Goal: Contribute content: Add original content to the website for others to see

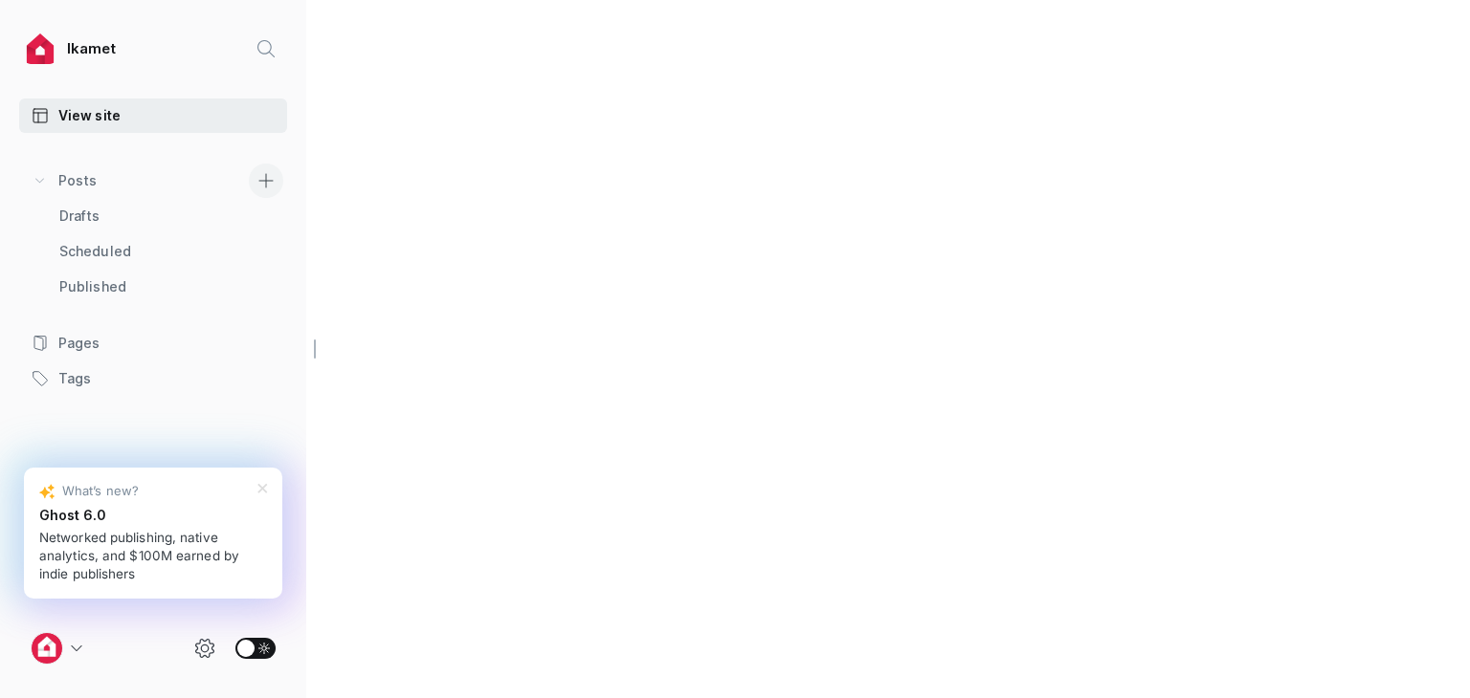
click at [265, 174] on icon at bounding box center [265, 180] width 13 height 13
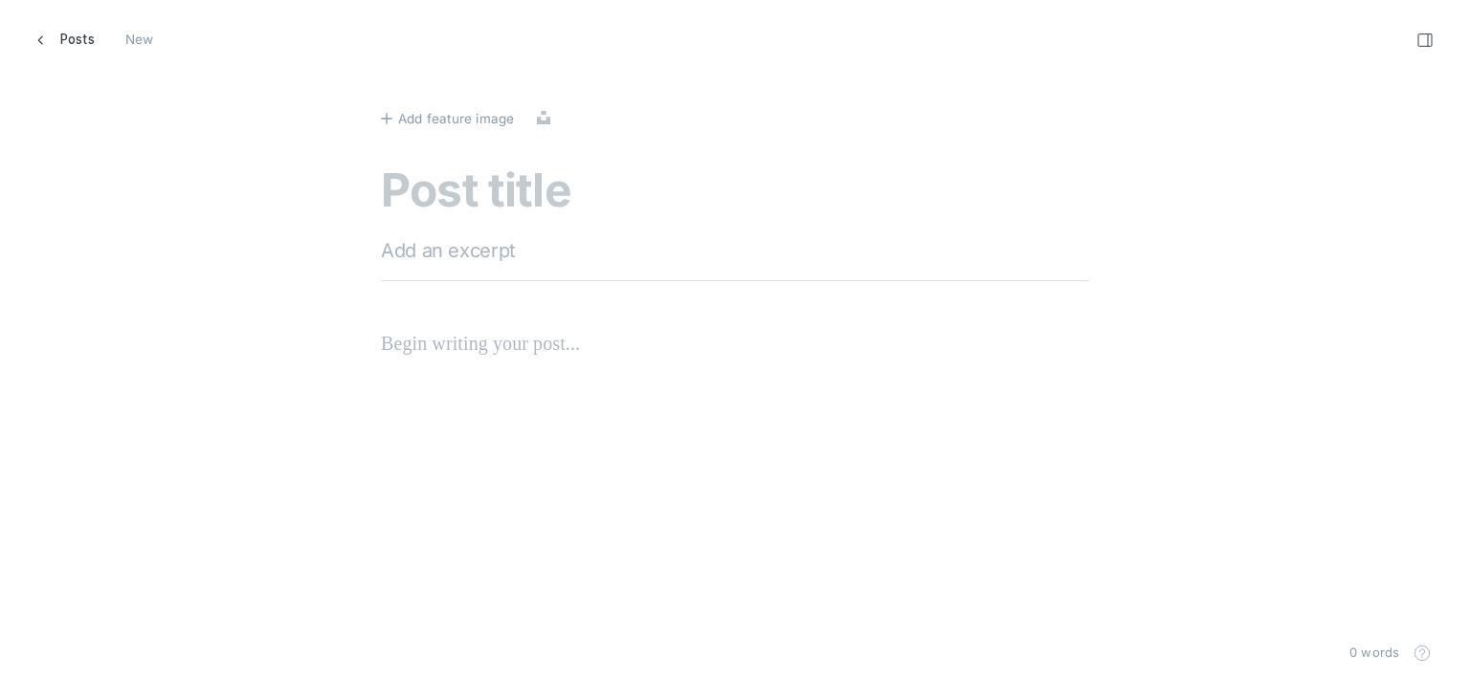
scroll to position [727, 1499]
click at [562, 185] on textarea at bounding box center [735, 193] width 708 height 55
paste textarea "Top Mistakes To Avoid When Moving To [GEOGRAPHIC_DATA]"
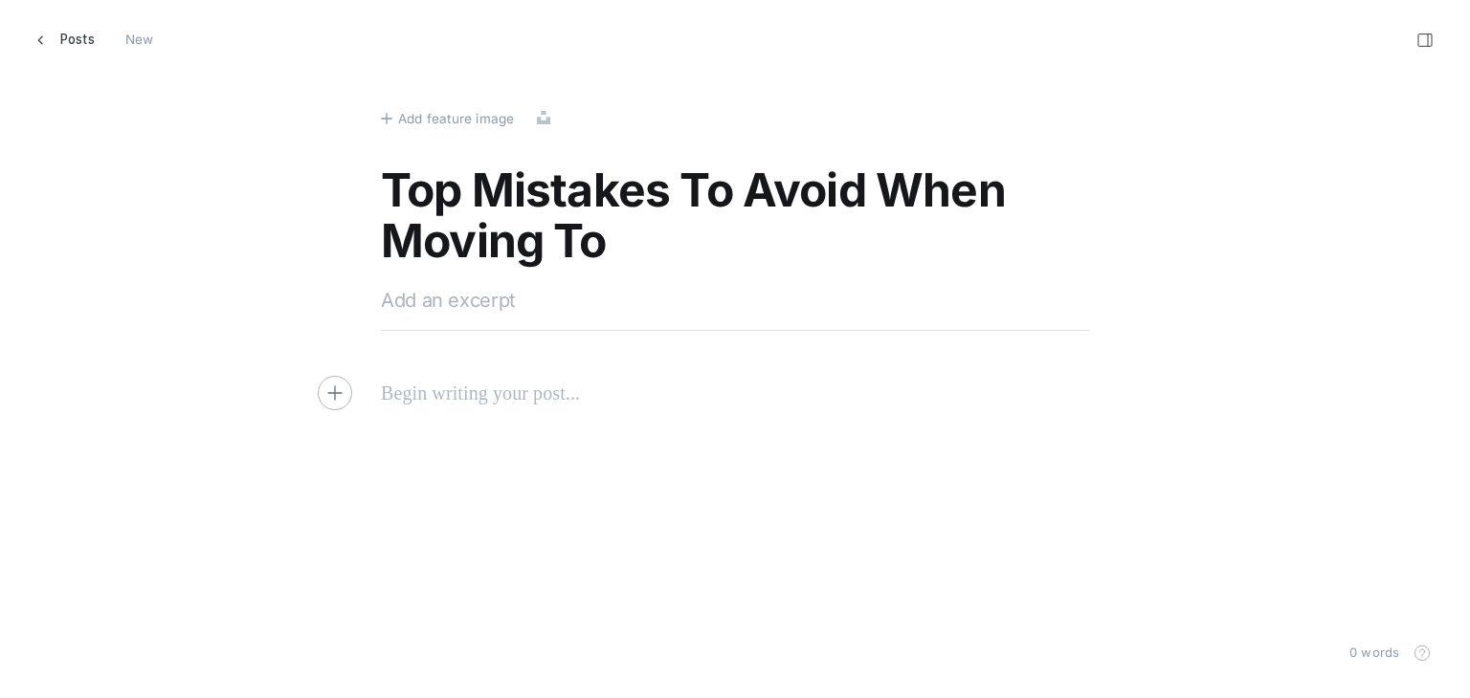
type textarea "Top Mistakes To Avoid When Moving To [GEOGRAPHIC_DATA]"
click at [569, 302] on textarea at bounding box center [735, 300] width 708 height 29
paste textarea "Discover essential tips to avoid common mistakes when moving to [GEOGRAPHIC_DAT…"
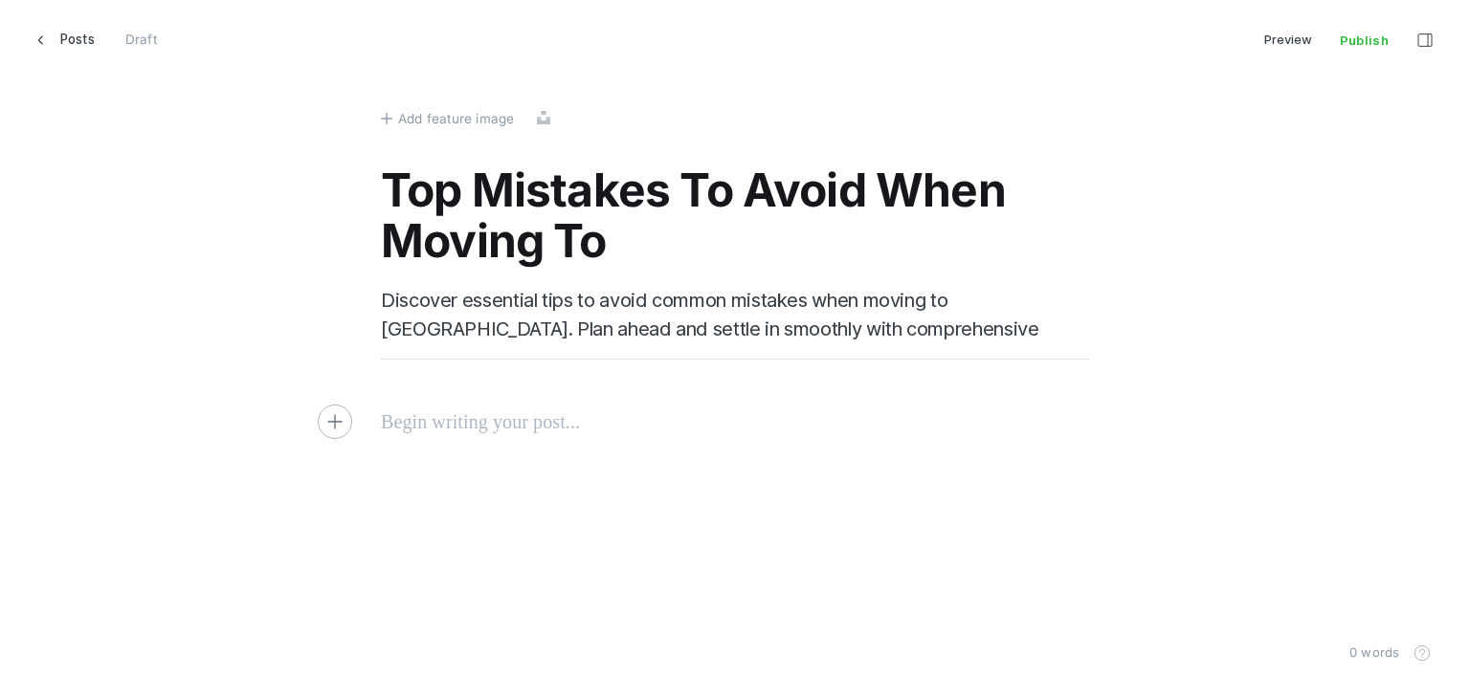
type textarea "Discover essential tips to avoid common mistakes when moving to [GEOGRAPHIC_DAT…"
click at [478, 409] on p at bounding box center [735, 422] width 708 height 31
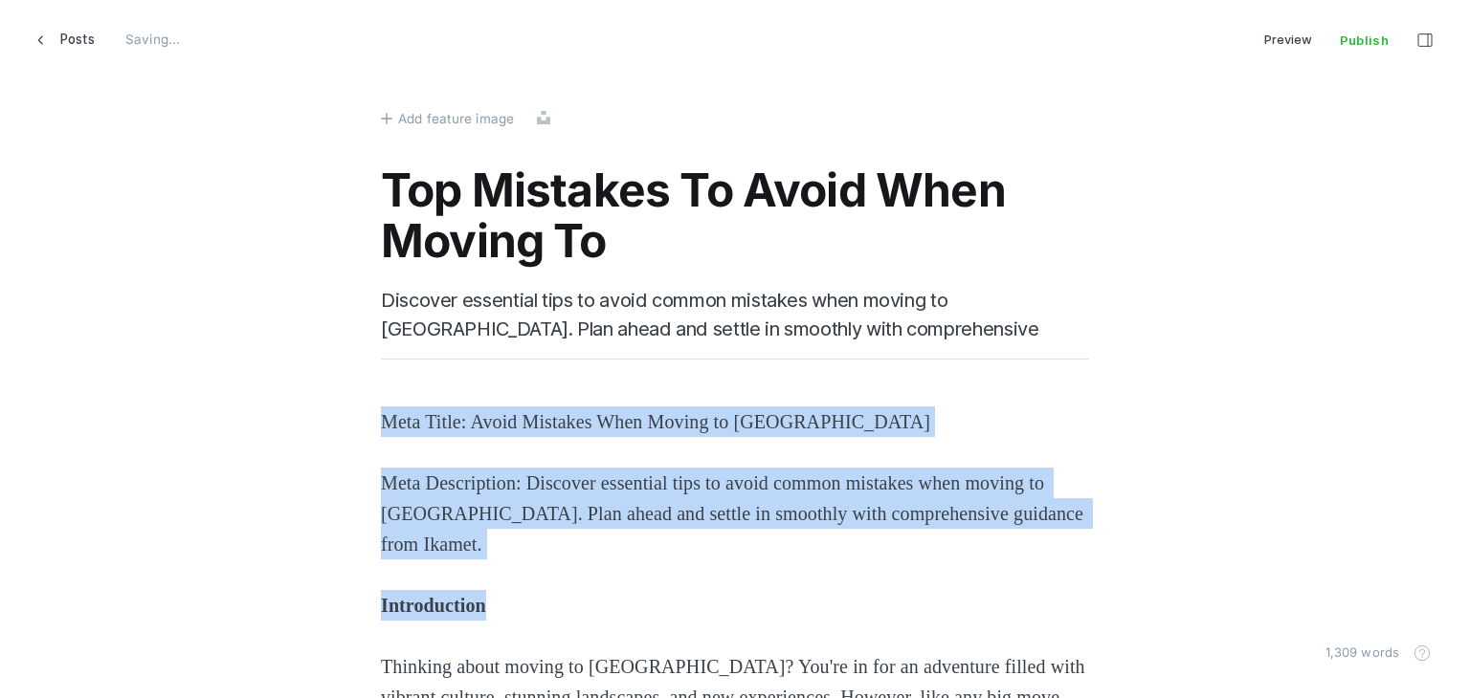
drag, startPoint x: 514, startPoint y: 608, endPoint x: 357, endPoint y: 422, distance: 243.0
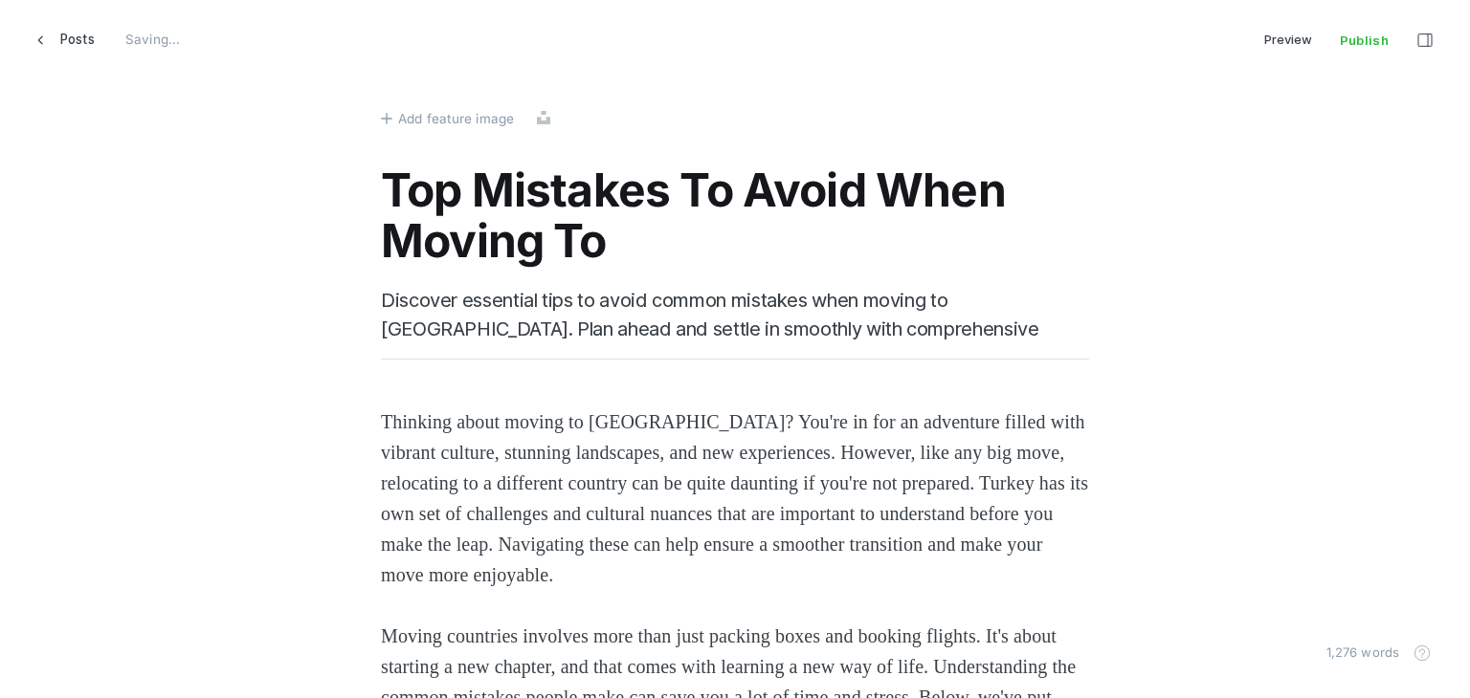
scroll to position [383, 0]
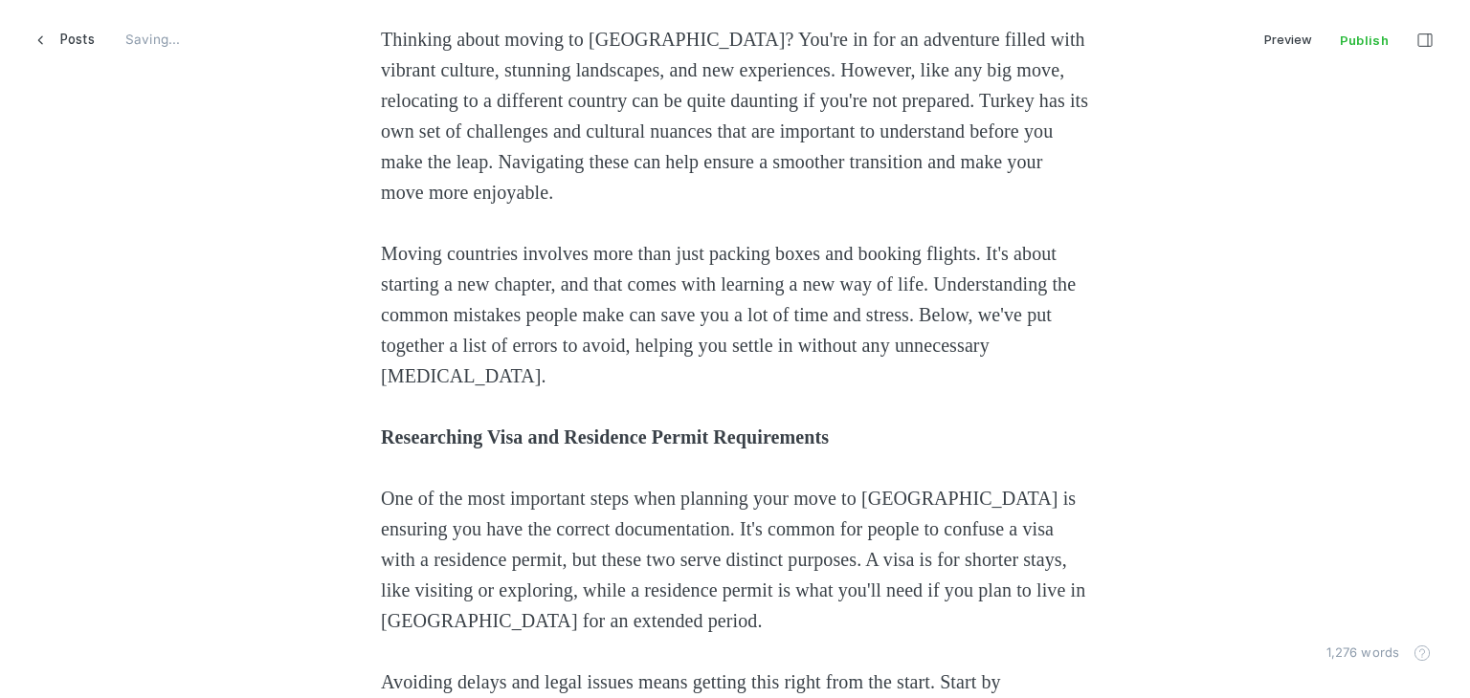
click at [417, 431] on strong "Researching Visa and Residence Permit Requirements" at bounding box center [605, 437] width 448 height 21
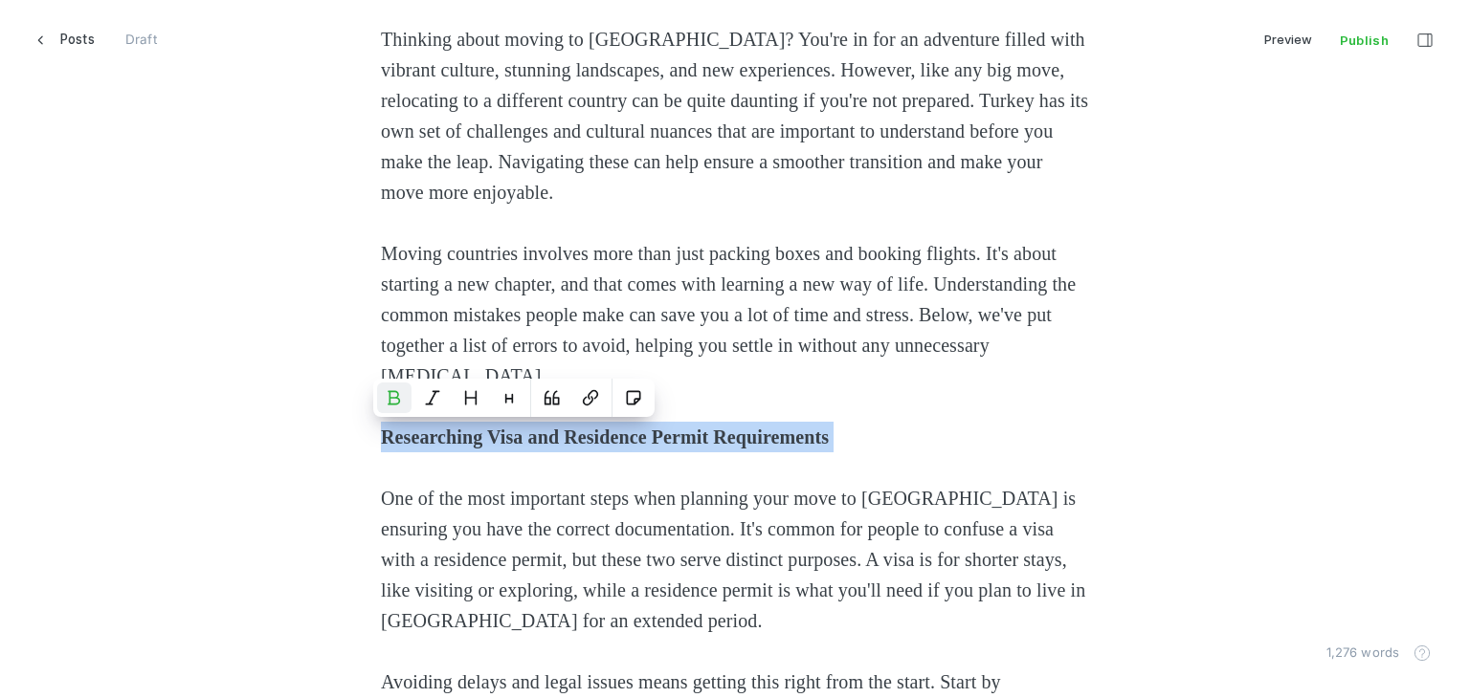
click at [417, 431] on strong "Researching Visa and Residence Permit Requirements" at bounding box center [605, 437] width 448 height 21
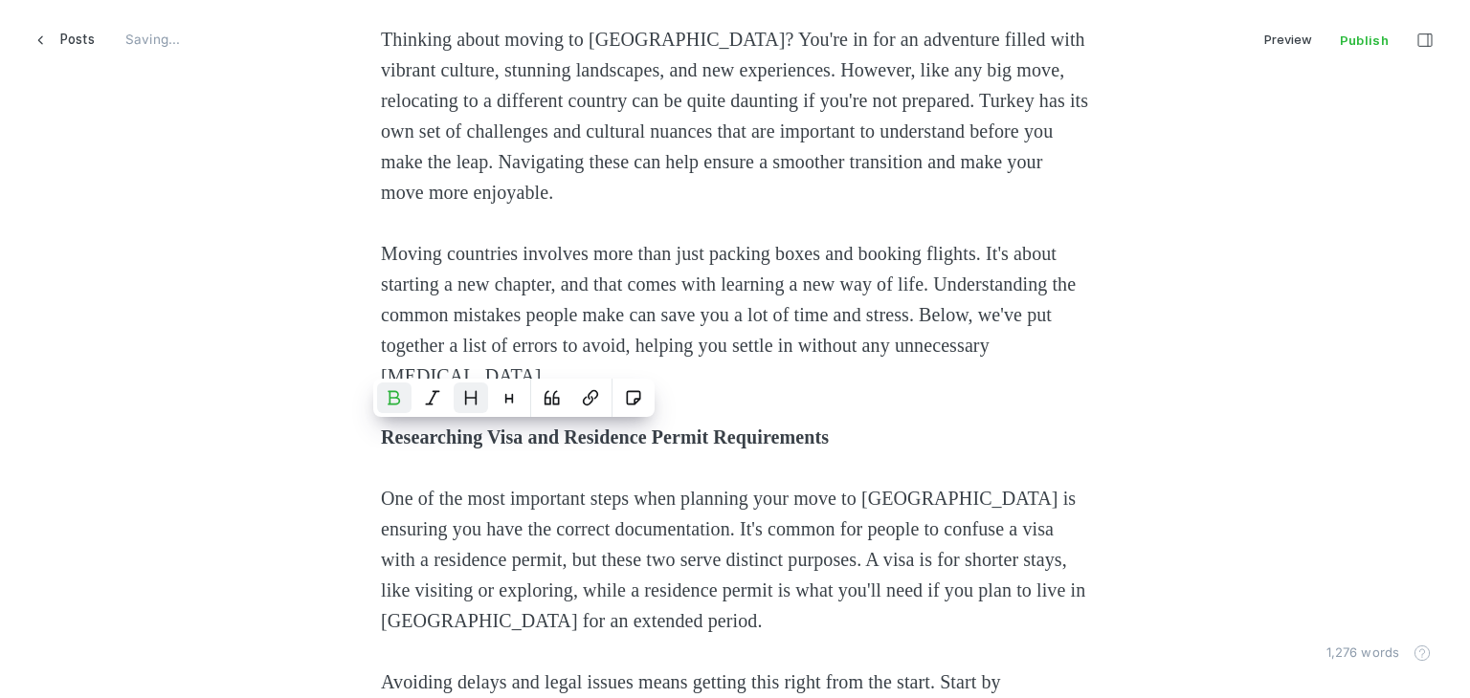
click at [471, 396] on icon "Heading 2" at bounding box center [470, 397] width 15 height 15
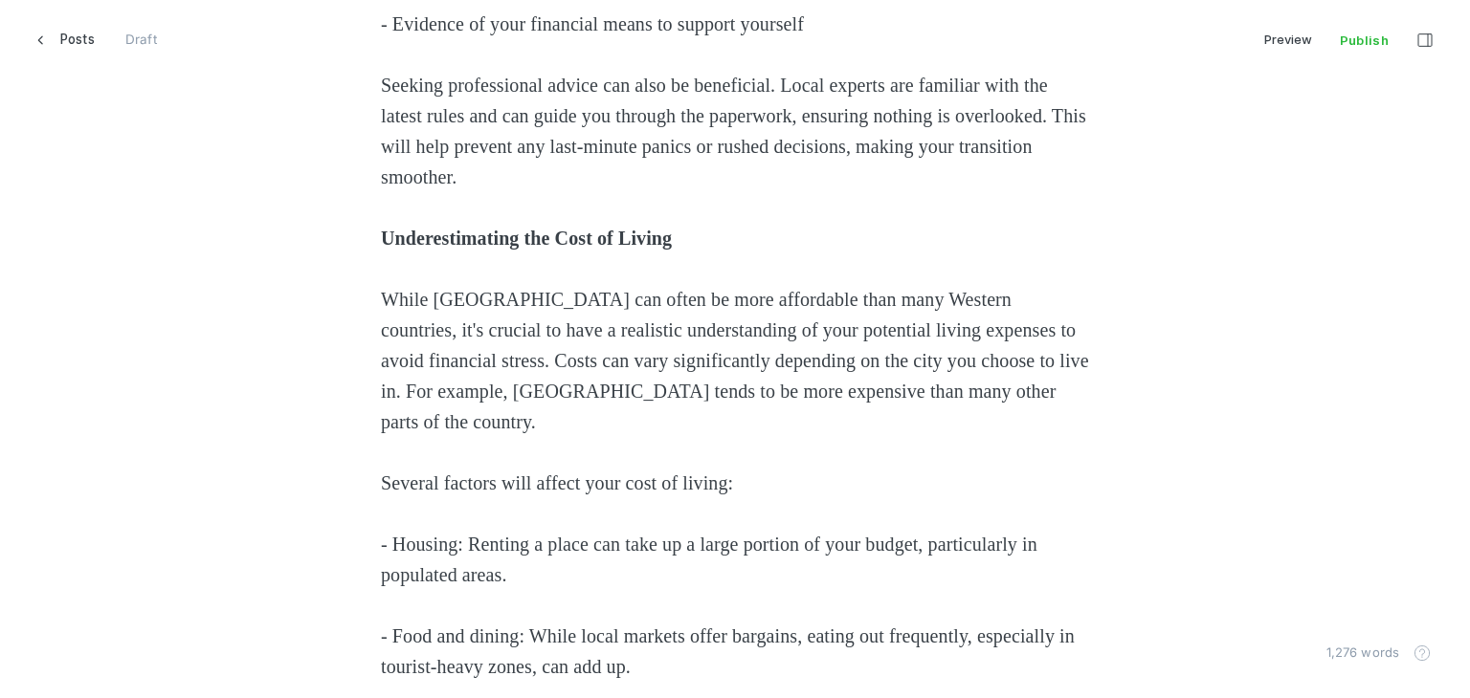
scroll to position [1531, 0]
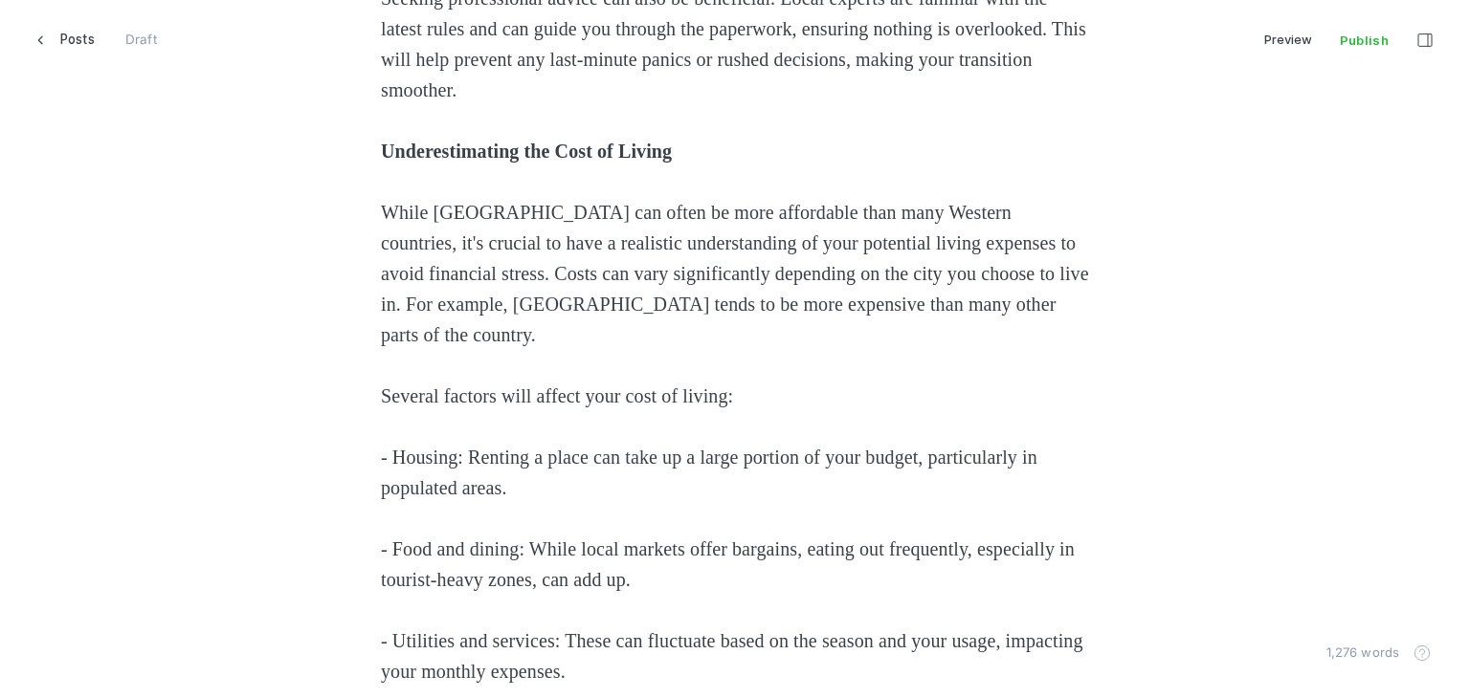
click at [445, 142] on strong "Underestimating the Cost of Living" at bounding box center [526, 151] width 291 height 21
click at [445, 143] on strong "Underestimating the Cost of Living" at bounding box center [526, 151] width 291 height 21
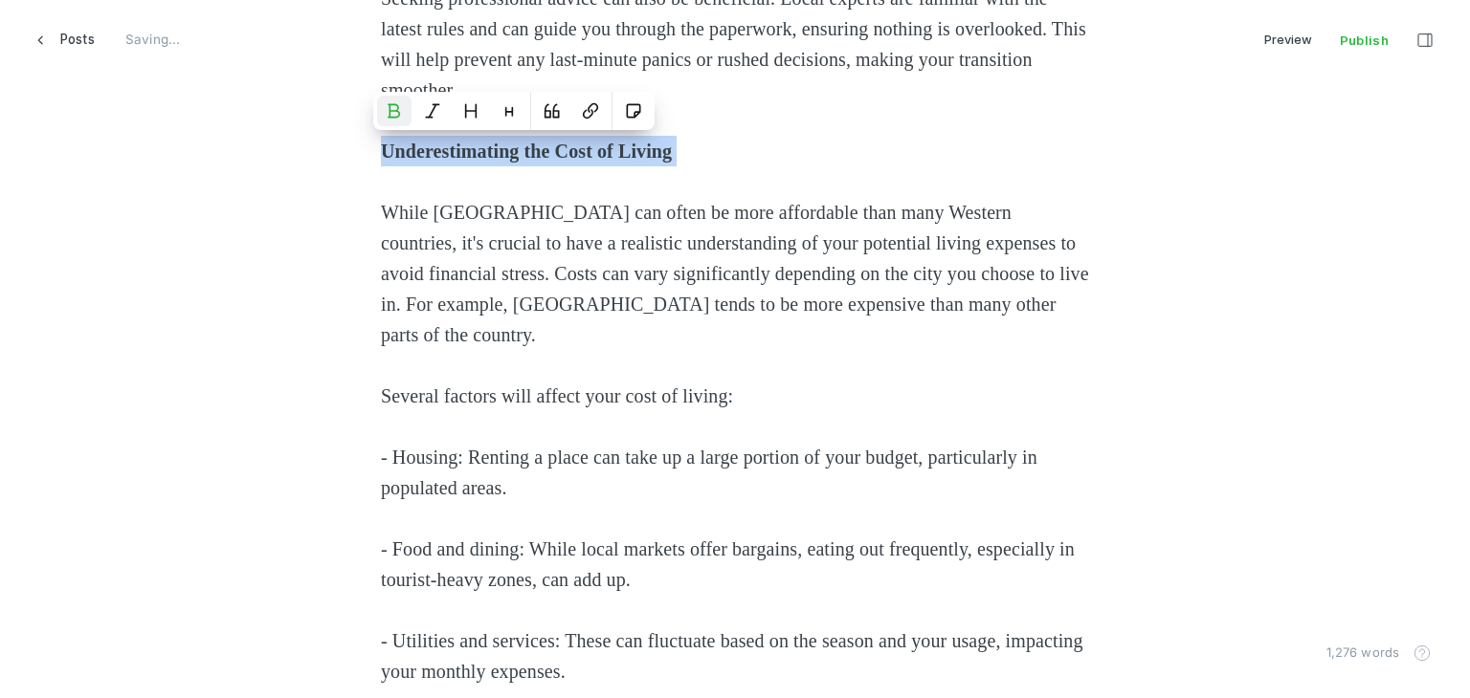
click at [445, 143] on strong "Underestimating the Cost of Living" at bounding box center [526, 151] width 291 height 21
click at [475, 110] on icon "Heading 2" at bounding box center [470, 110] width 15 height 15
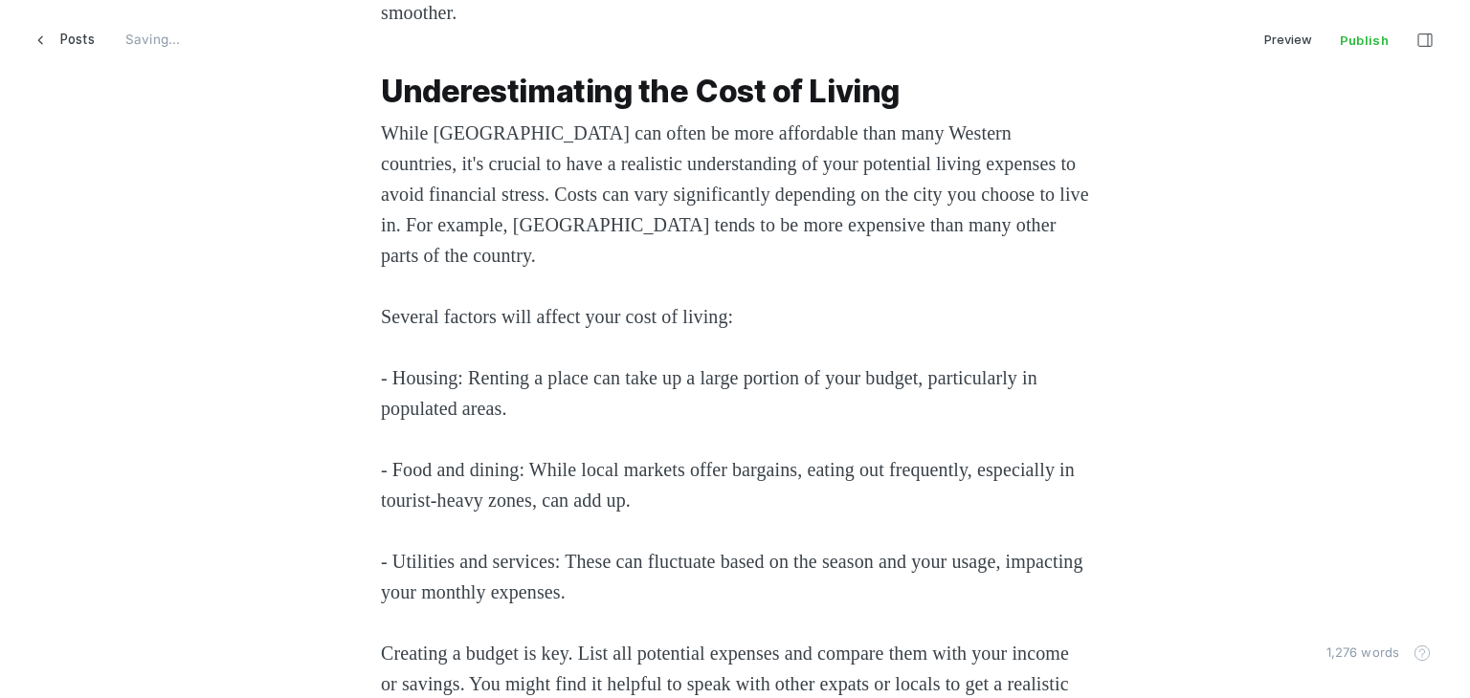
scroll to position [1722, 0]
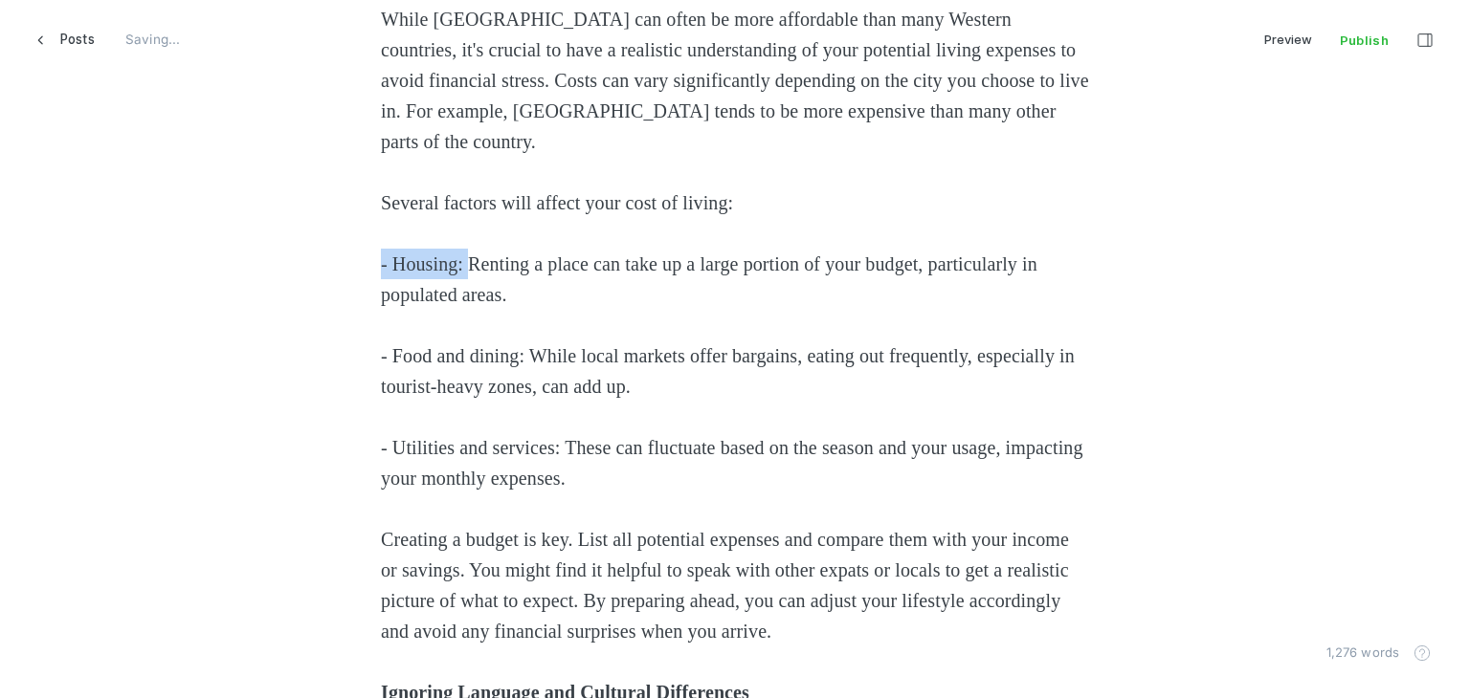
drag, startPoint x: 467, startPoint y: 264, endPoint x: 251, endPoint y: 265, distance: 216.2
drag, startPoint x: 529, startPoint y: 357, endPoint x: 261, endPoint y: 357, distance: 267.9
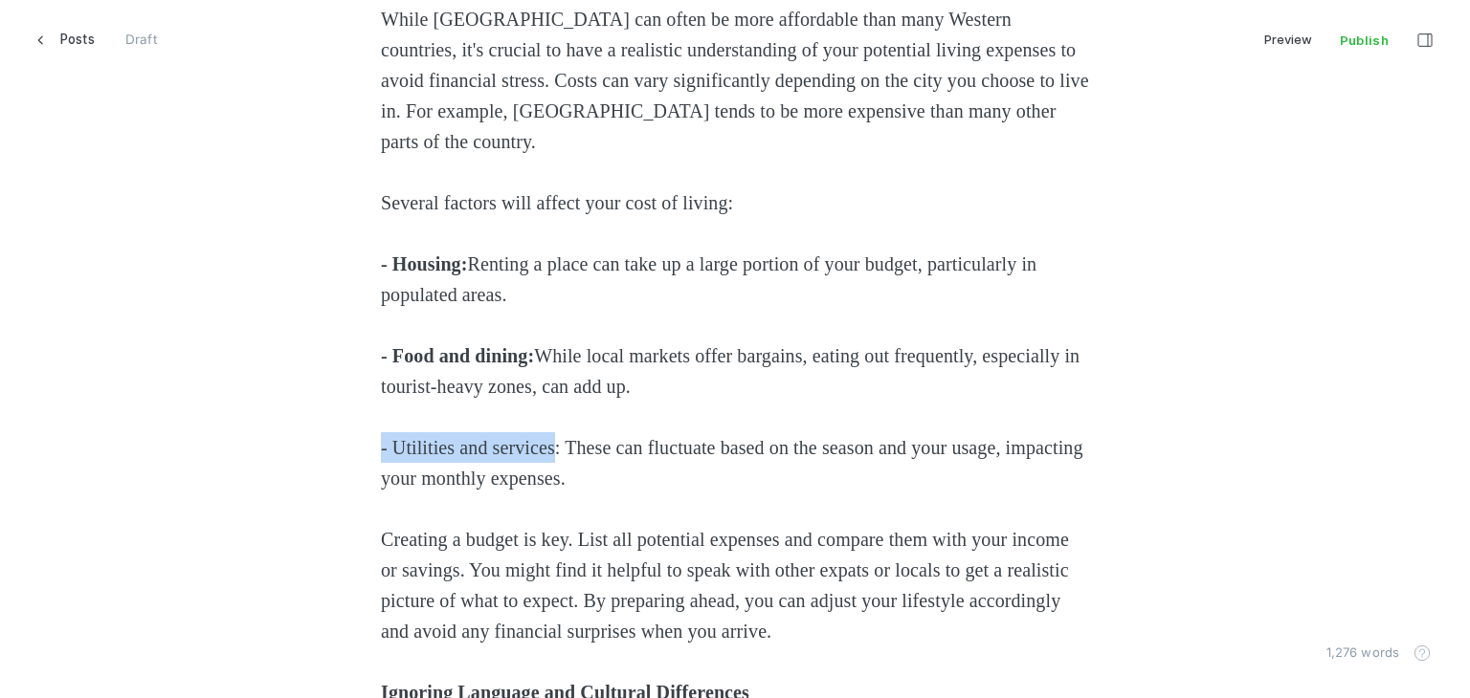
drag, startPoint x: 565, startPoint y: 441, endPoint x: 212, endPoint y: 445, distance: 353.1
drag, startPoint x: 574, startPoint y: 448, endPoint x: 254, endPoint y: 447, distance: 320.5
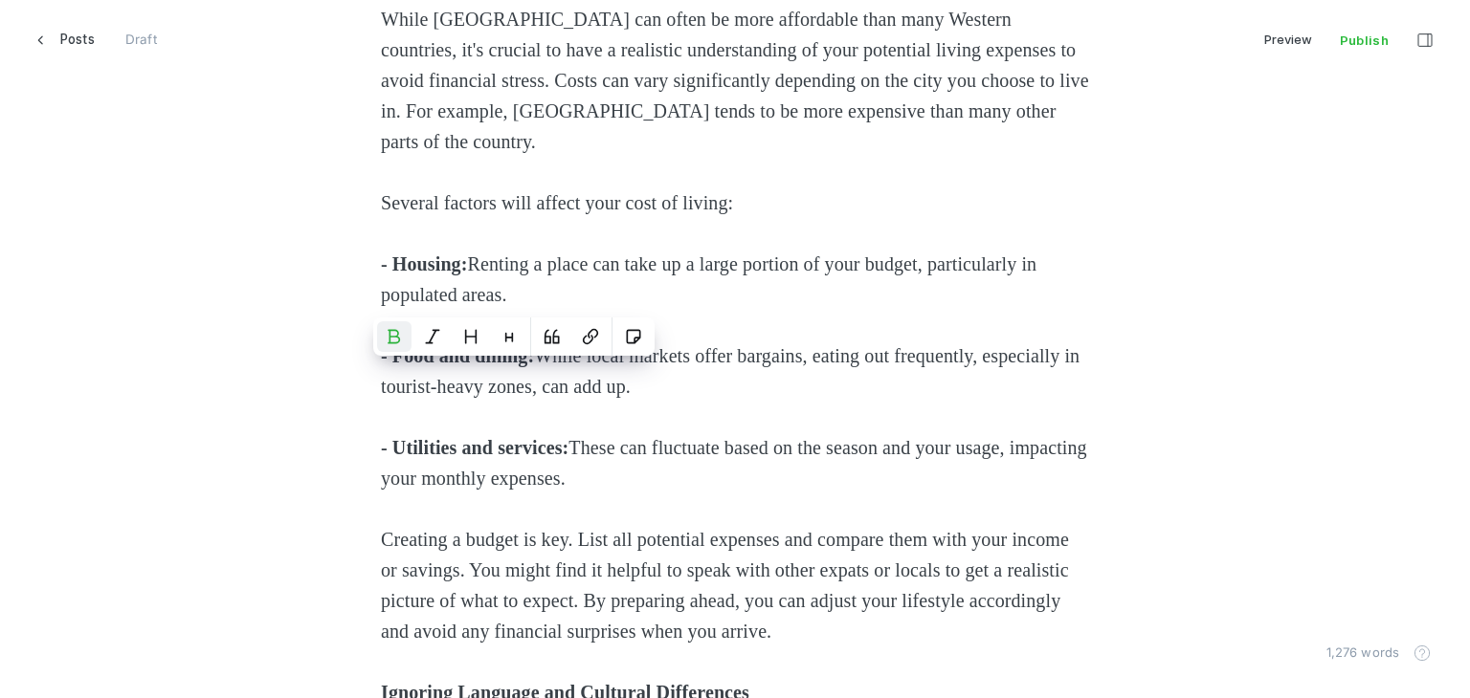
scroll to position [2009, 0]
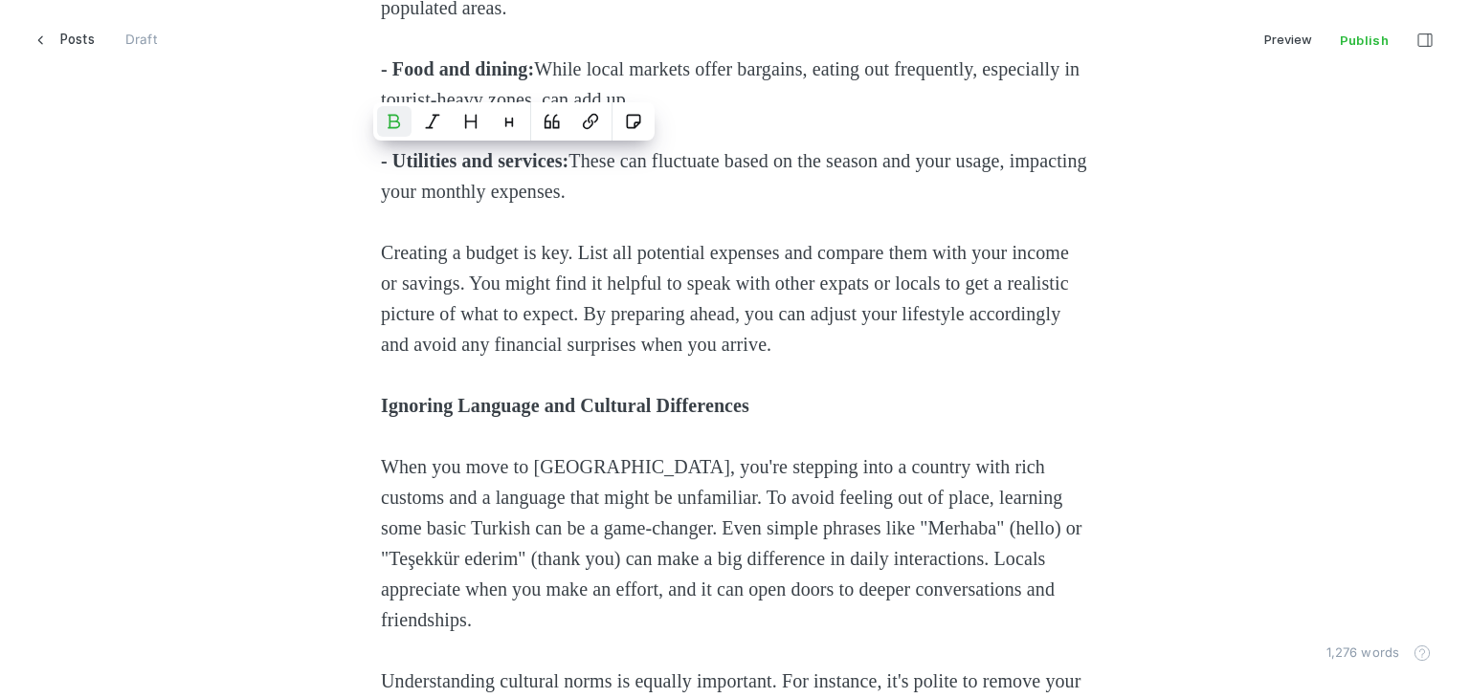
click at [432, 399] on strong "Ignoring Language and Cultural Differences" at bounding box center [565, 405] width 368 height 21
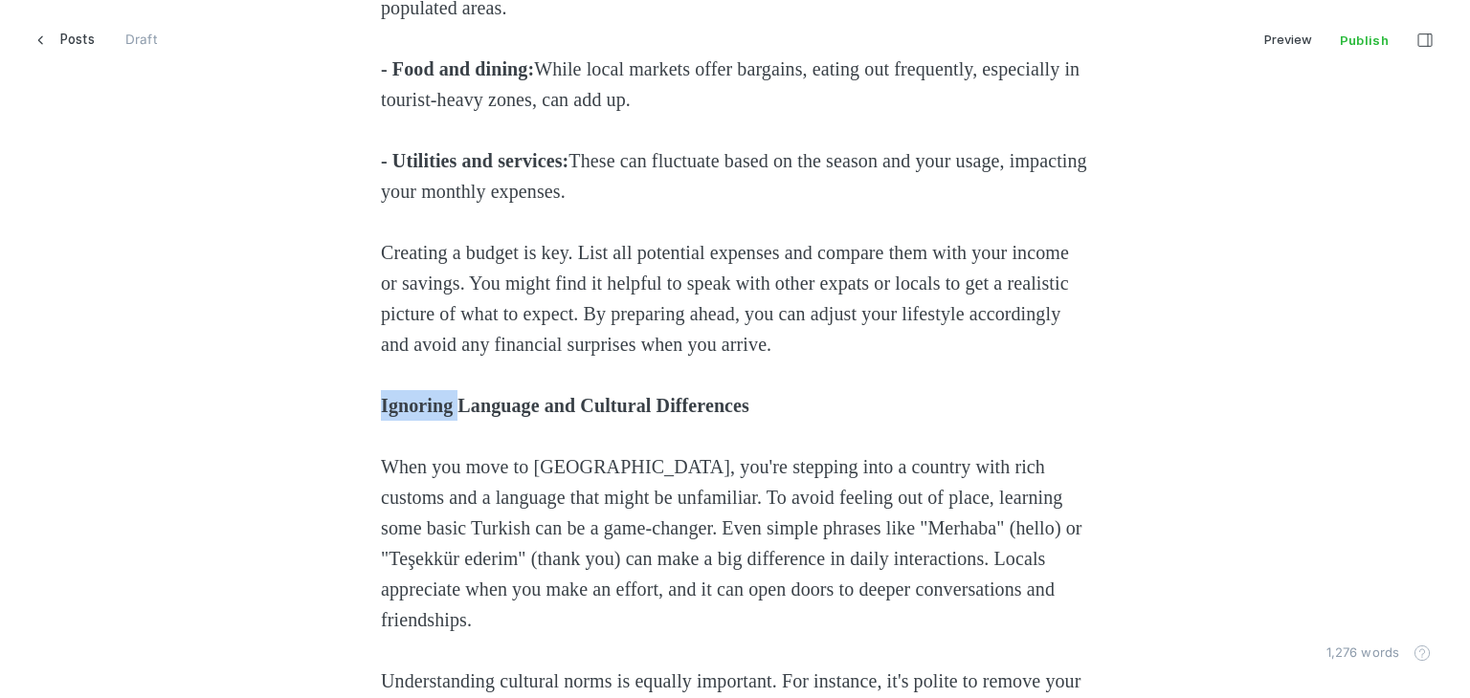
click at [432, 399] on strong "Ignoring Language and Cultural Differences" at bounding box center [565, 405] width 368 height 21
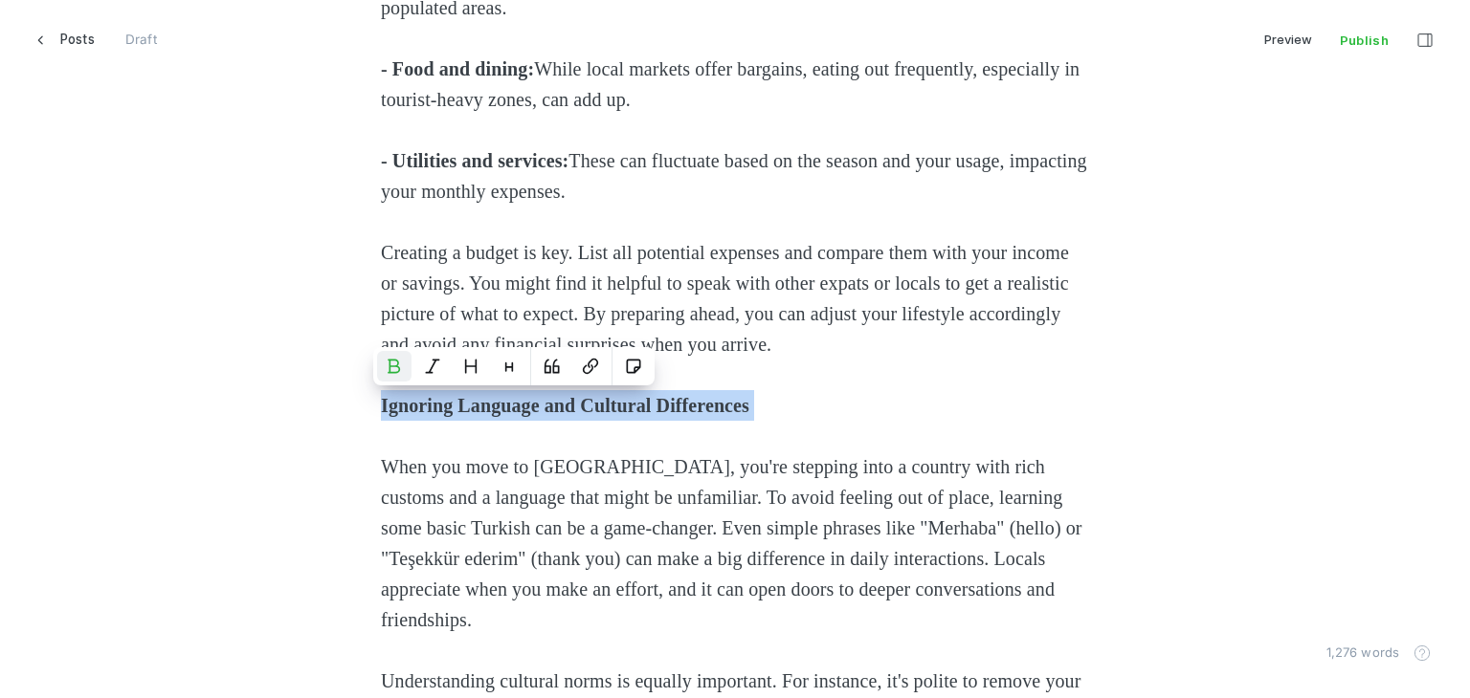
click at [432, 399] on strong "Ignoring Language and Cultural Differences" at bounding box center [565, 405] width 368 height 21
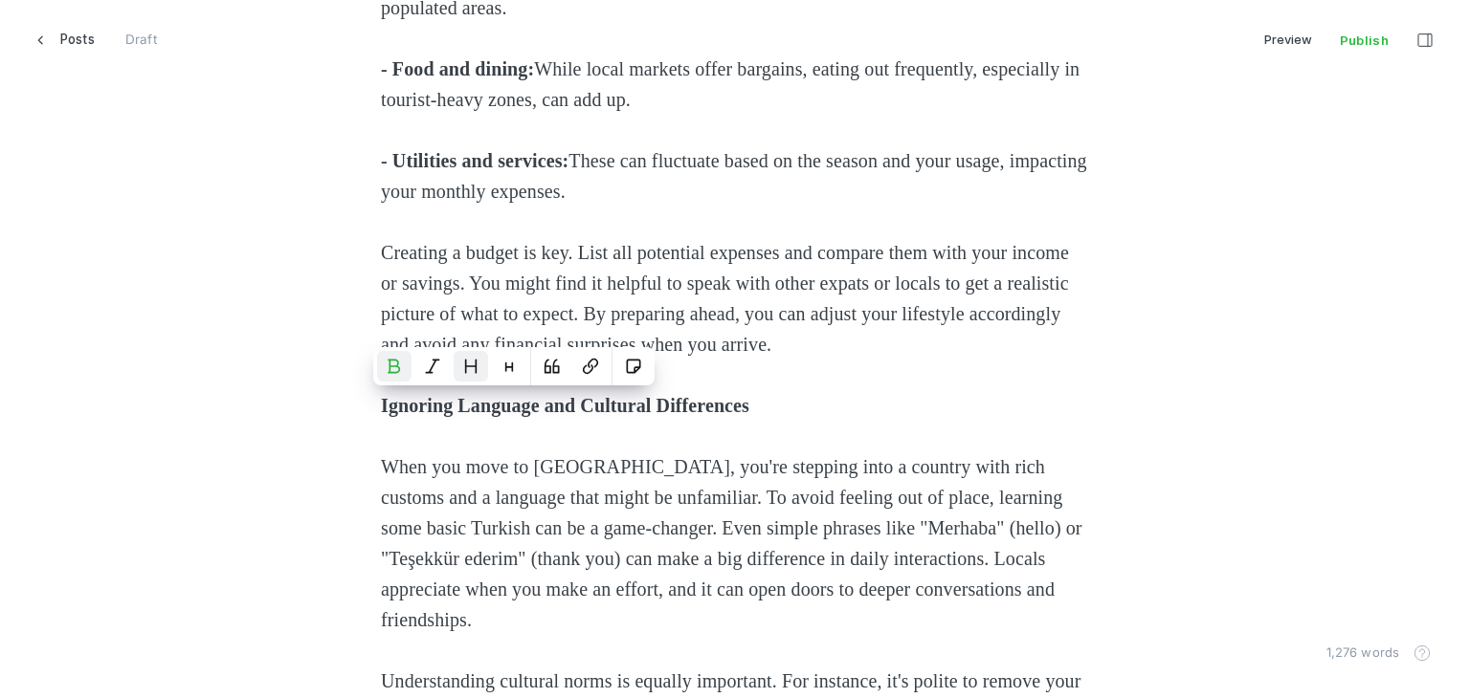
click at [472, 375] on button "Heading 2" at bounding box center [471, 366] width 34 height 31
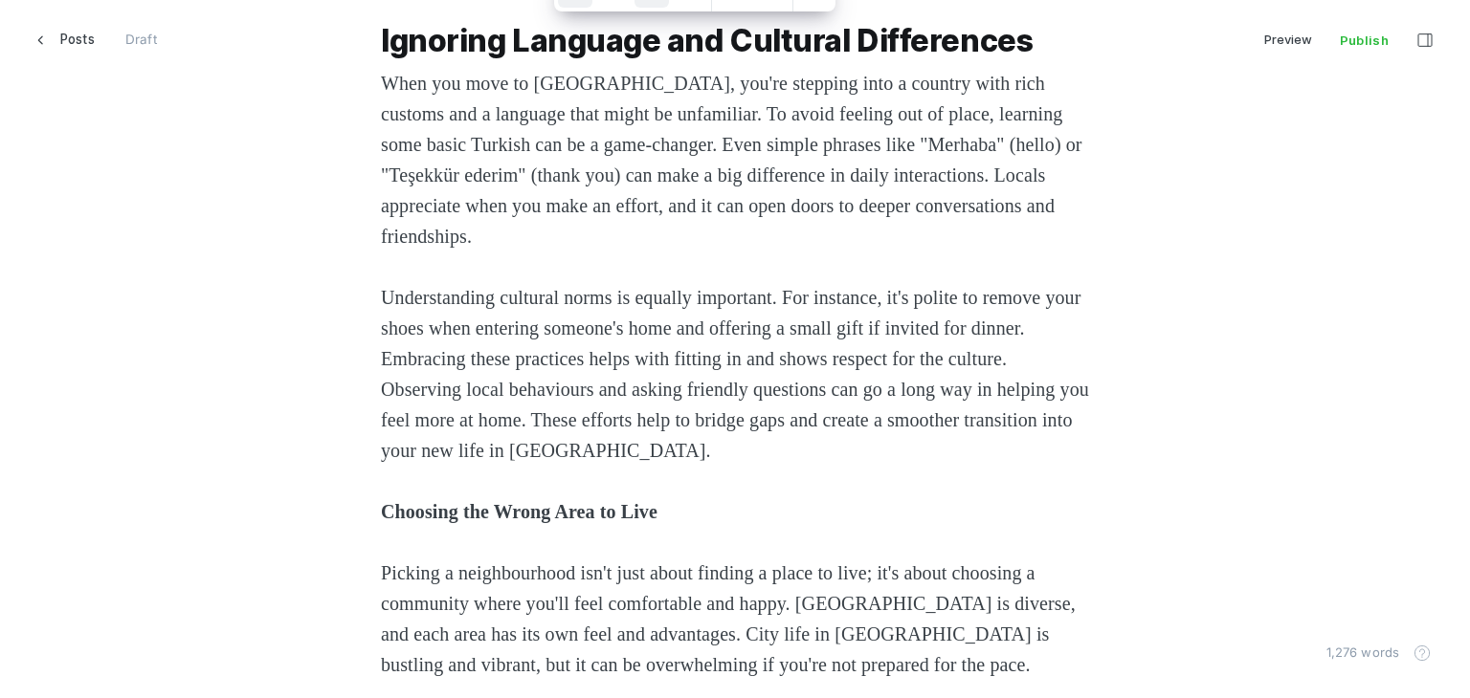
scroll to position [2583, 0]
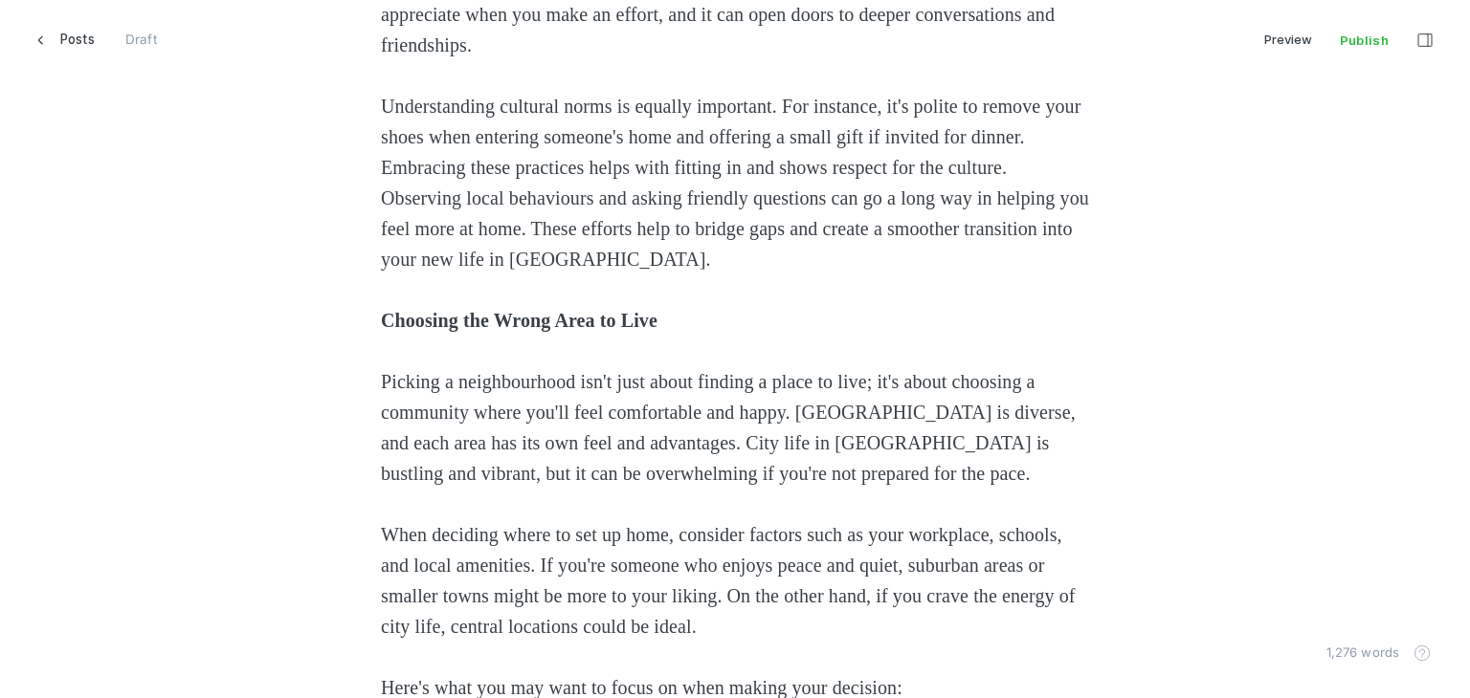
click at [421, 312] on strong "Choosing the Wrong Area to Live" at bounding box center [519, 320] width 277 height 21
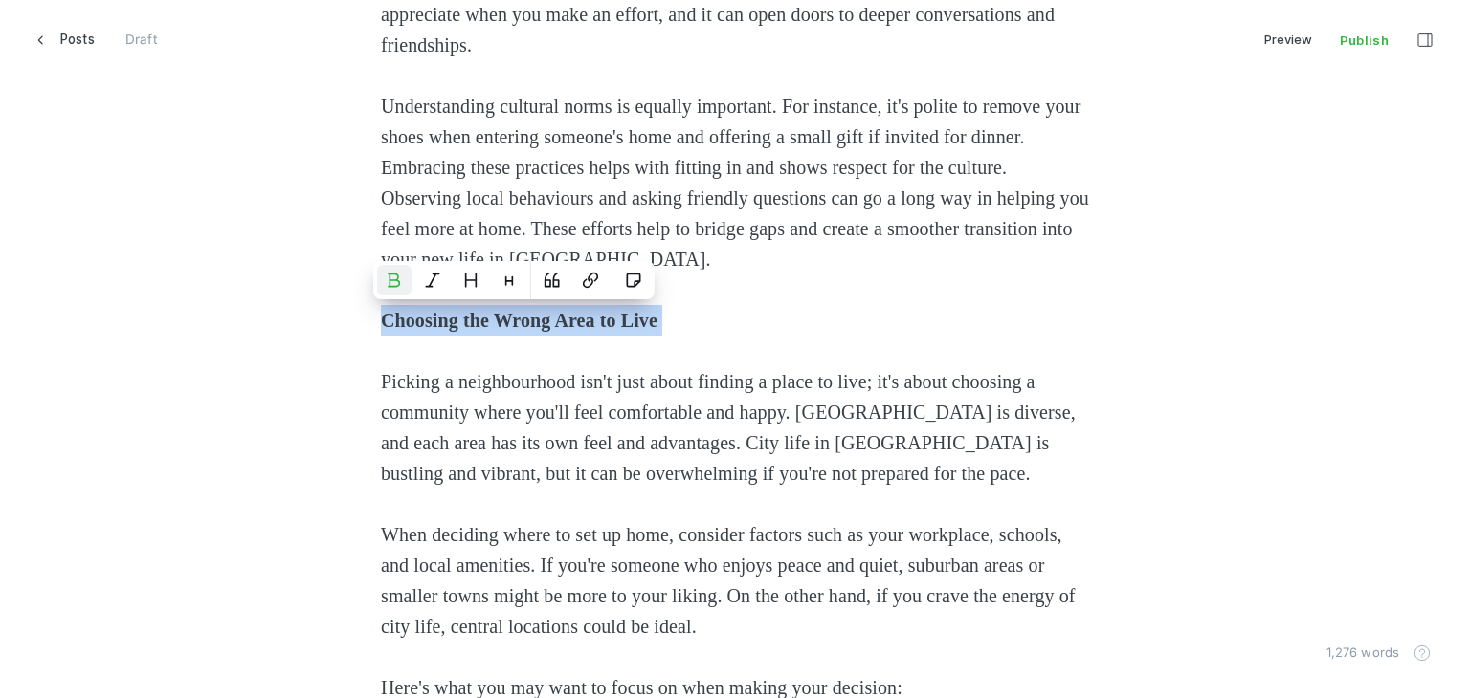
click at [421, 312] on strong "Choosing the Wrong Area to Live" at bounding box center [519, 320] width 277 height 21
click at [480, 288] on button "Heading 2" at bounding box center [471, 280] width 34 height 31
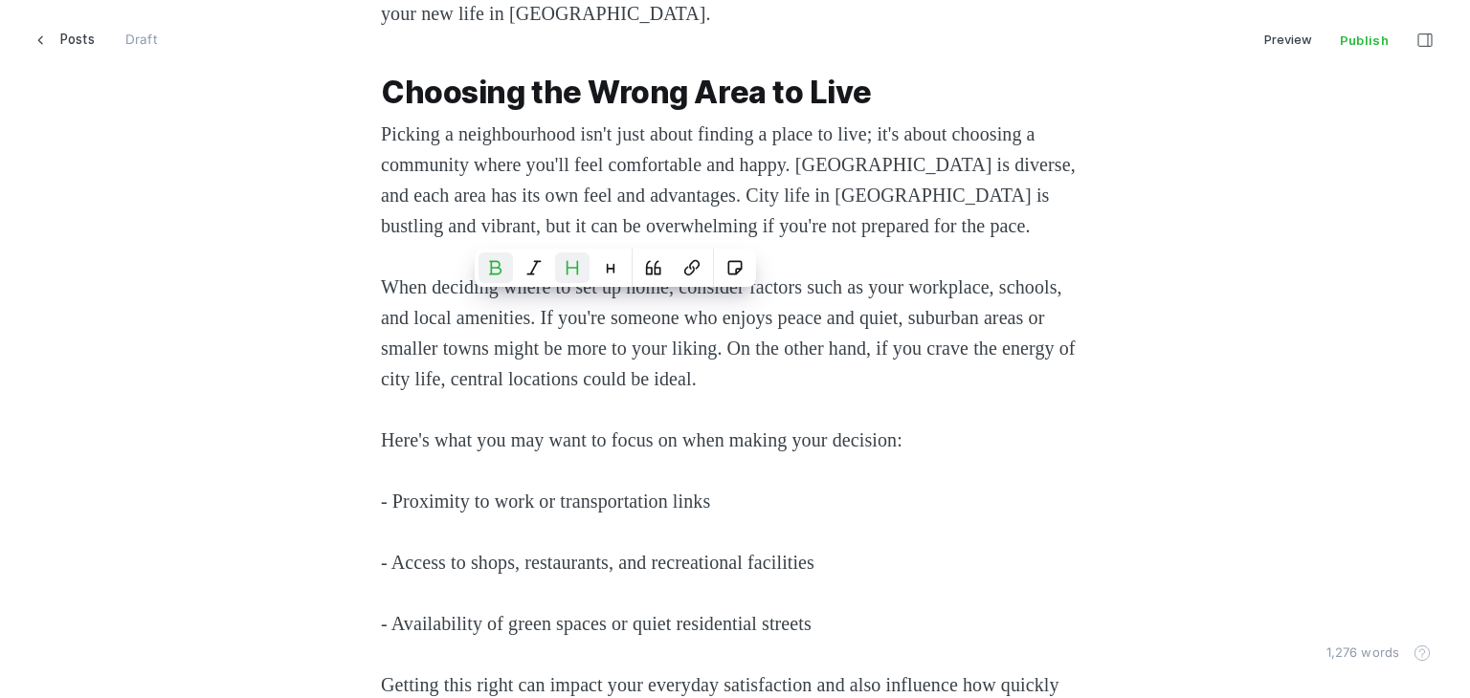
scroll to position [3157, 0]
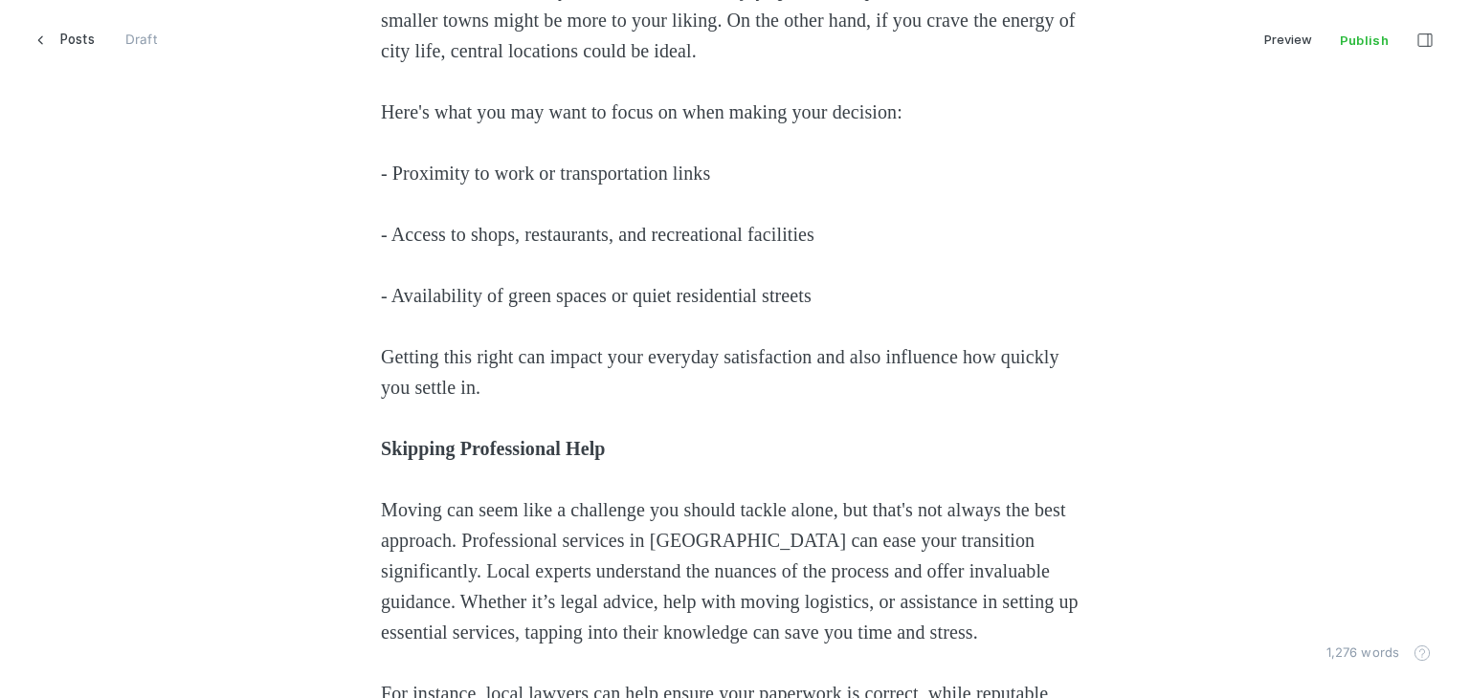
click at [469, 441] on strong "Skipping Professional Help" at bounding box center [493, 448] width 225 height 21
click at [486, 406] on icon "Heading 2" at bounding box center [488, 409] width 15 height 15
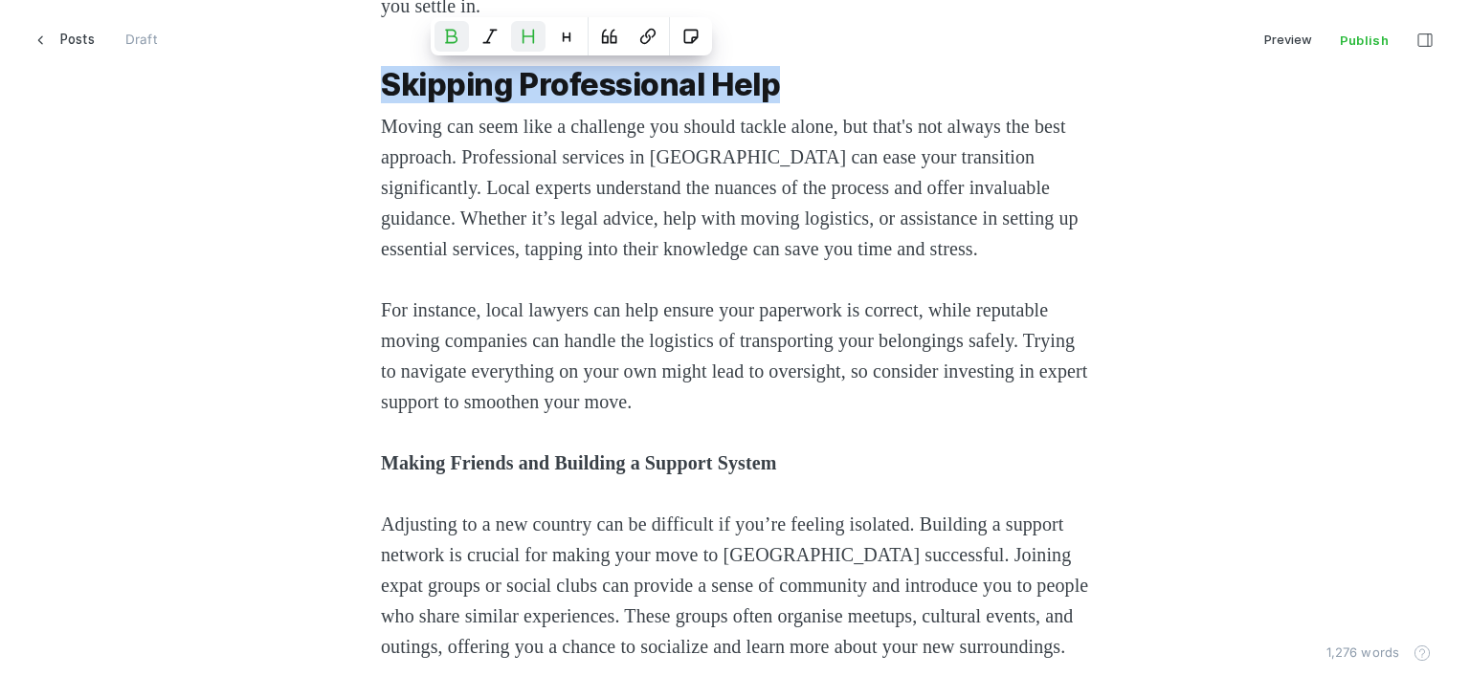
scroll to position [3540, 0]
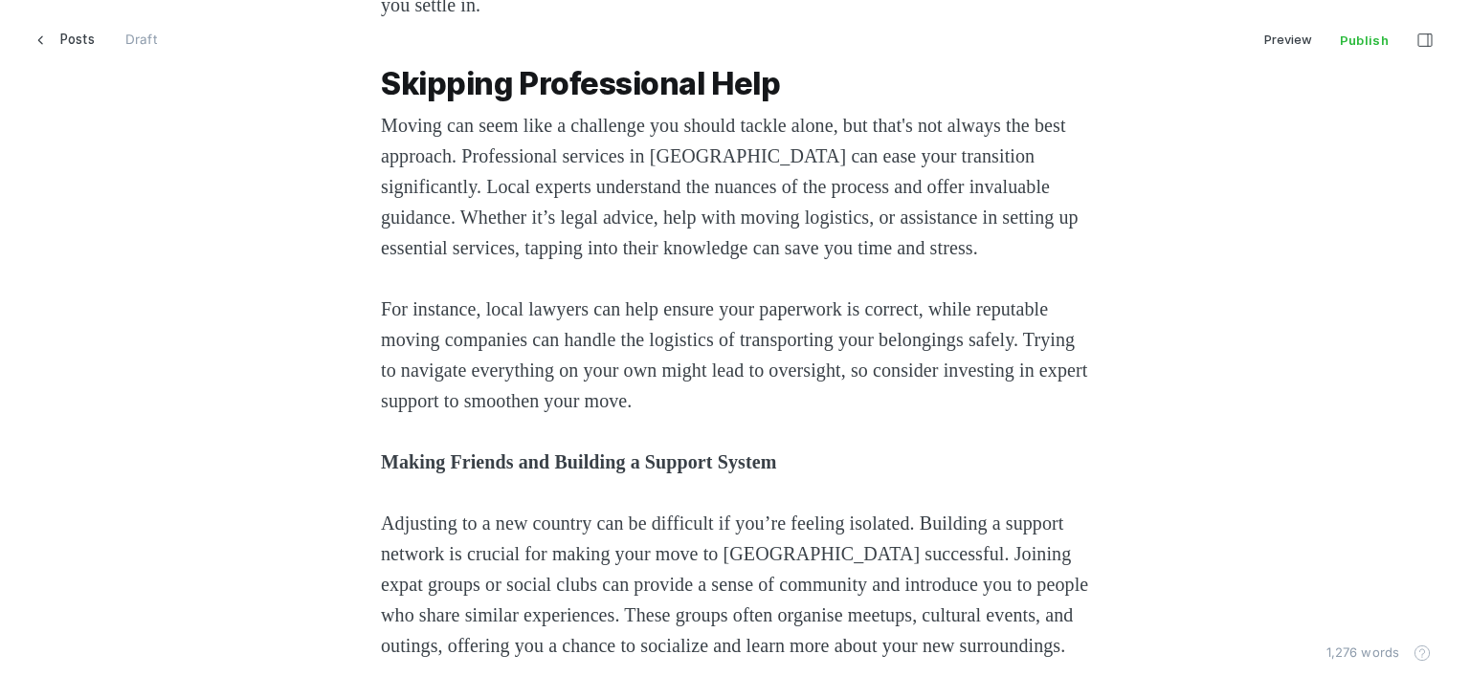
click at [508, 473] on strong "Making Friends and Building a Support System" at bounding box center [578, 462] width 395 height 21
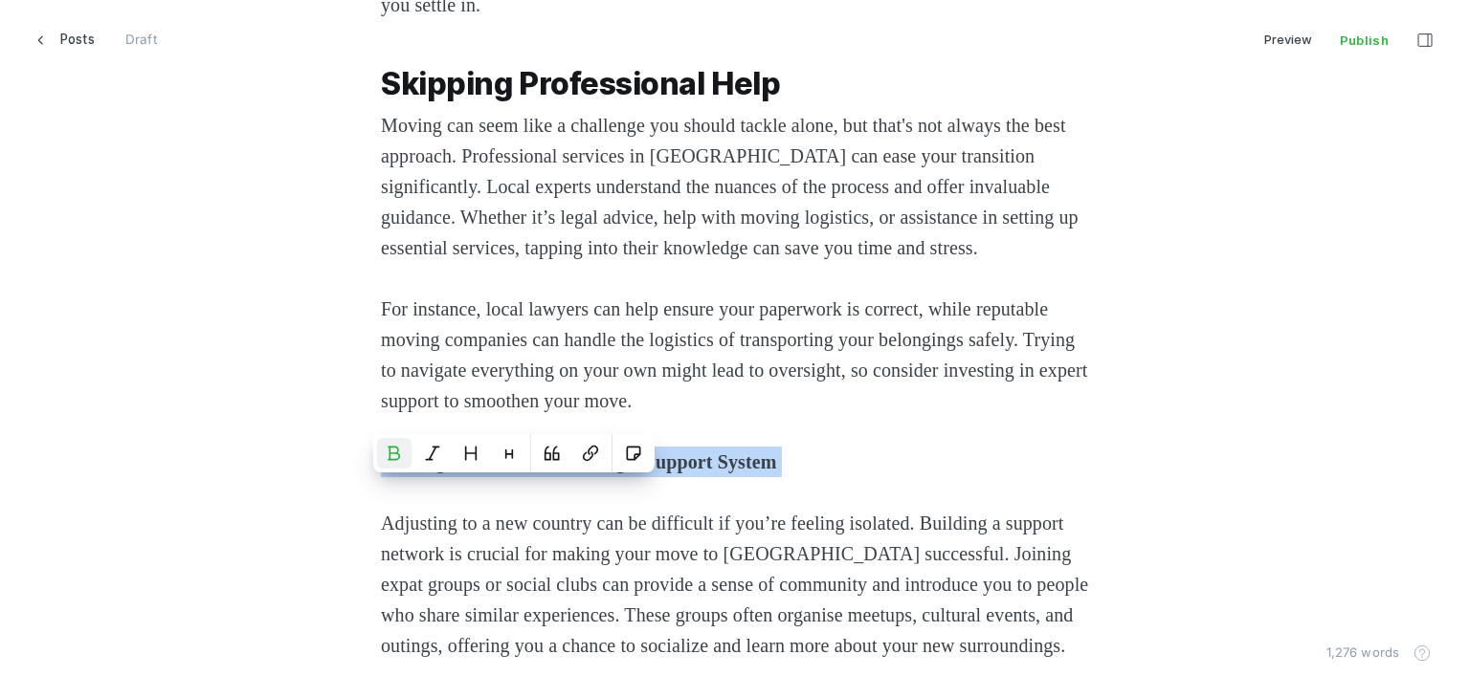
click at [508, 473] on strong "Making Friends and Building a Support System" at bounding box center [578, 462] width 395 height 21
click at [475, 455] on icon "Heading 2" at bounding box center [470, 453] width 15 height 15
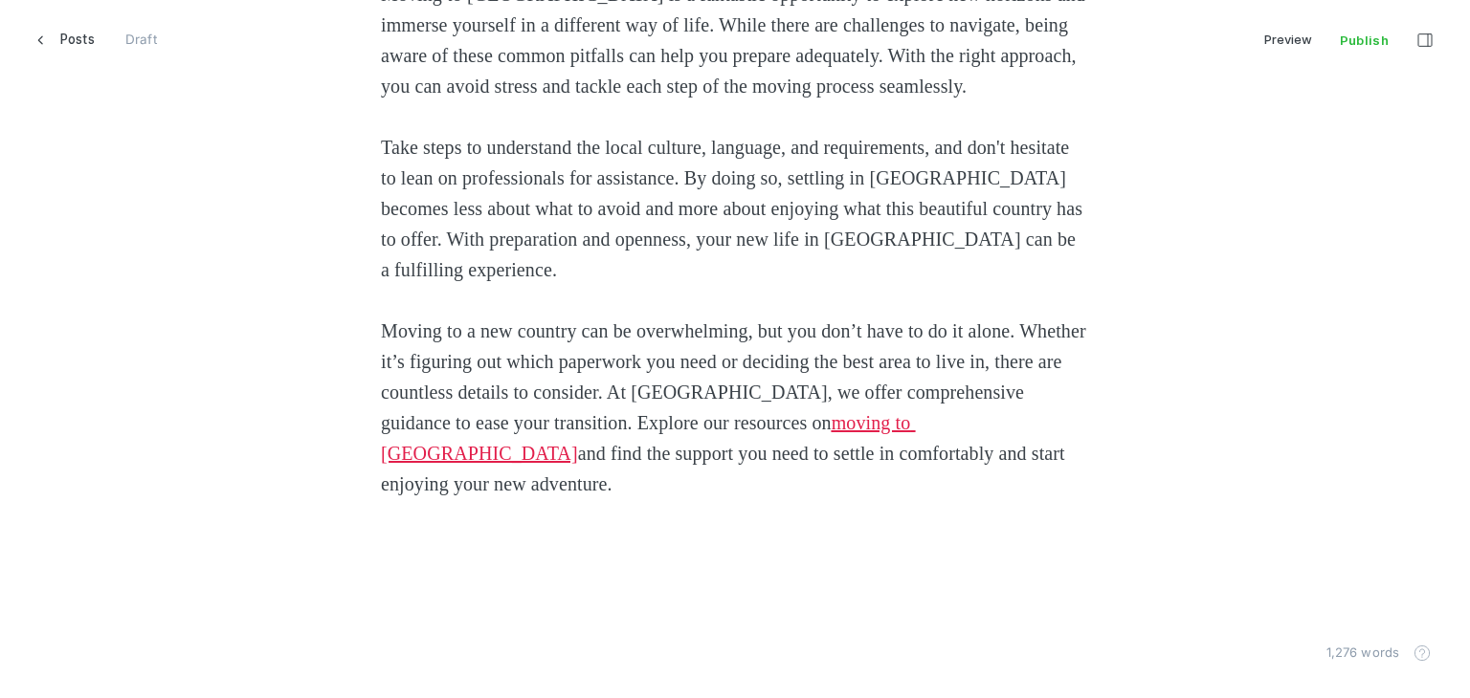
scroll to position [4305, 0]
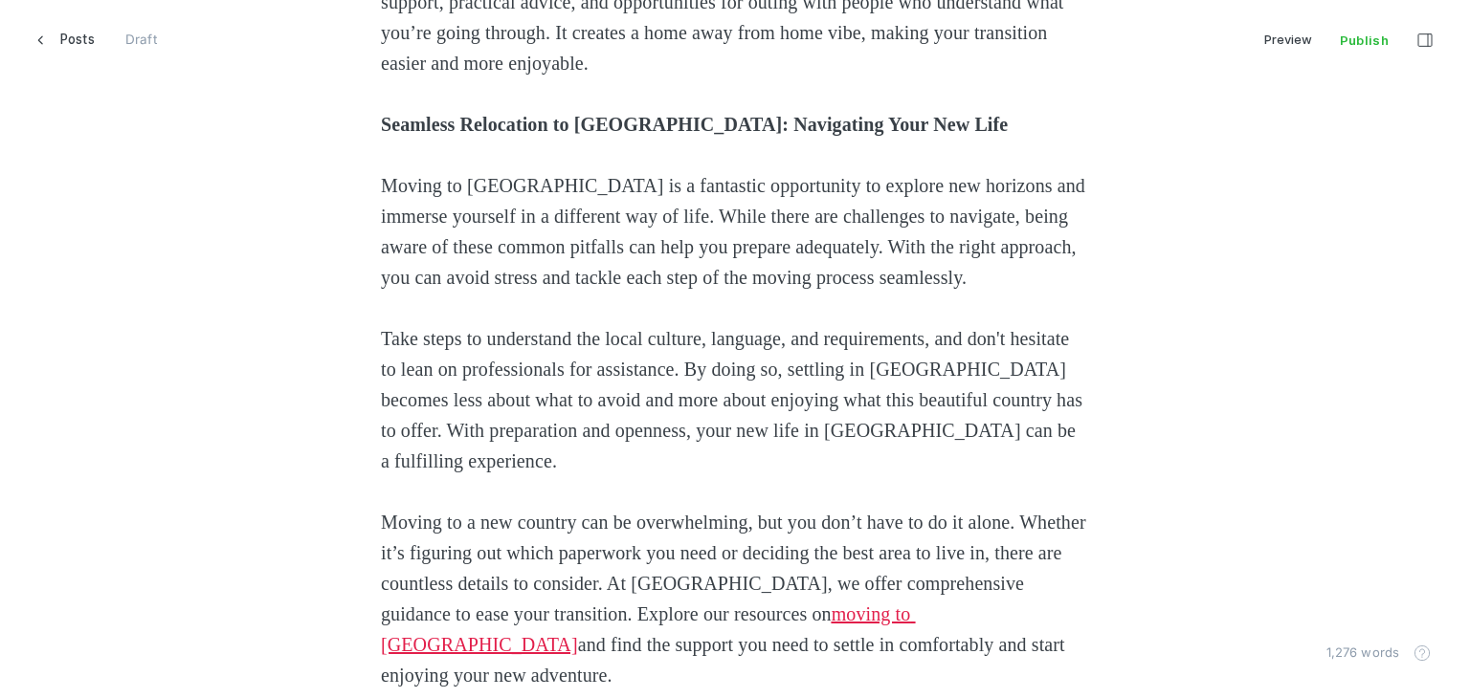
click at [509, 135] on strong "Seamless Relocation to [GEOGRAPHIC_DATA]: Navigating Your New Life" at bounding box center [694, 124] width 627 height 21
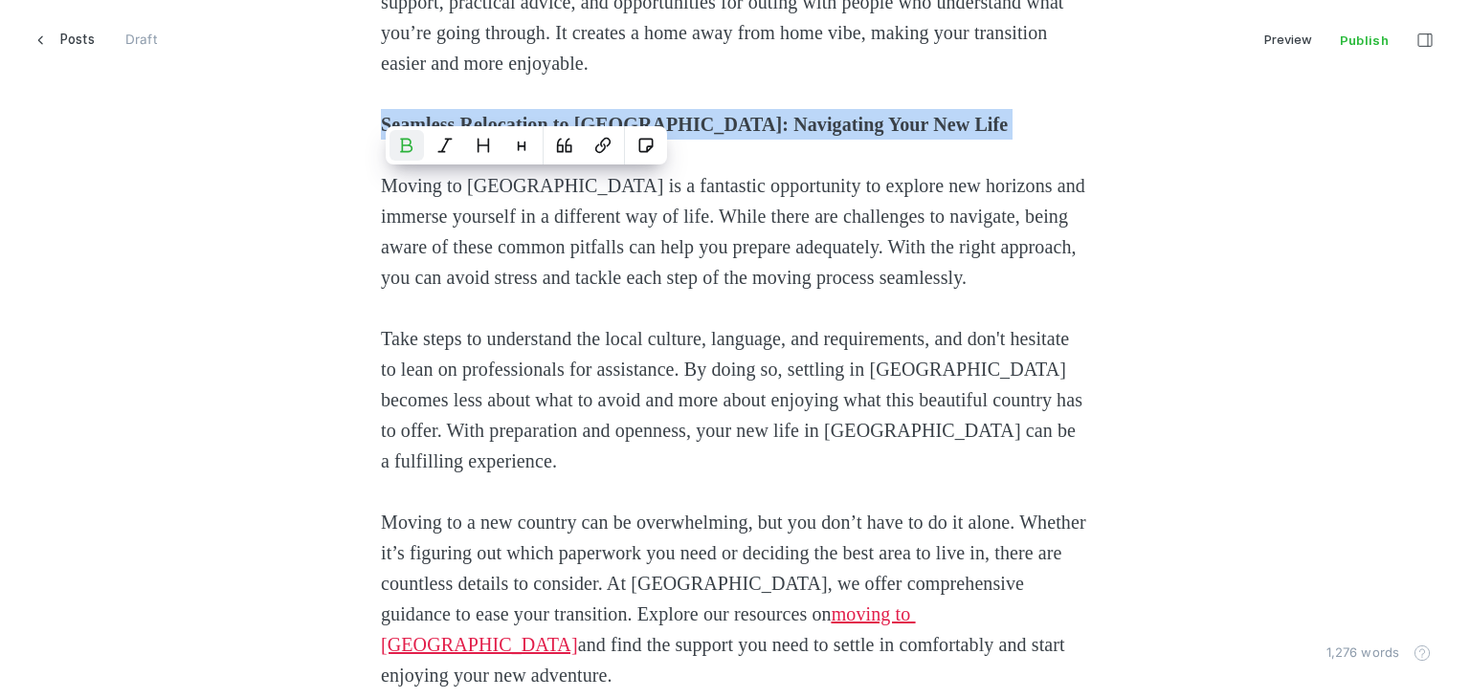
click at [509, 135] on strong "Seamless Relocation to [GEOGRAPHIC_DATA]: Navigating Your New Life" at bounding box center [694, 124] width 627 height 21
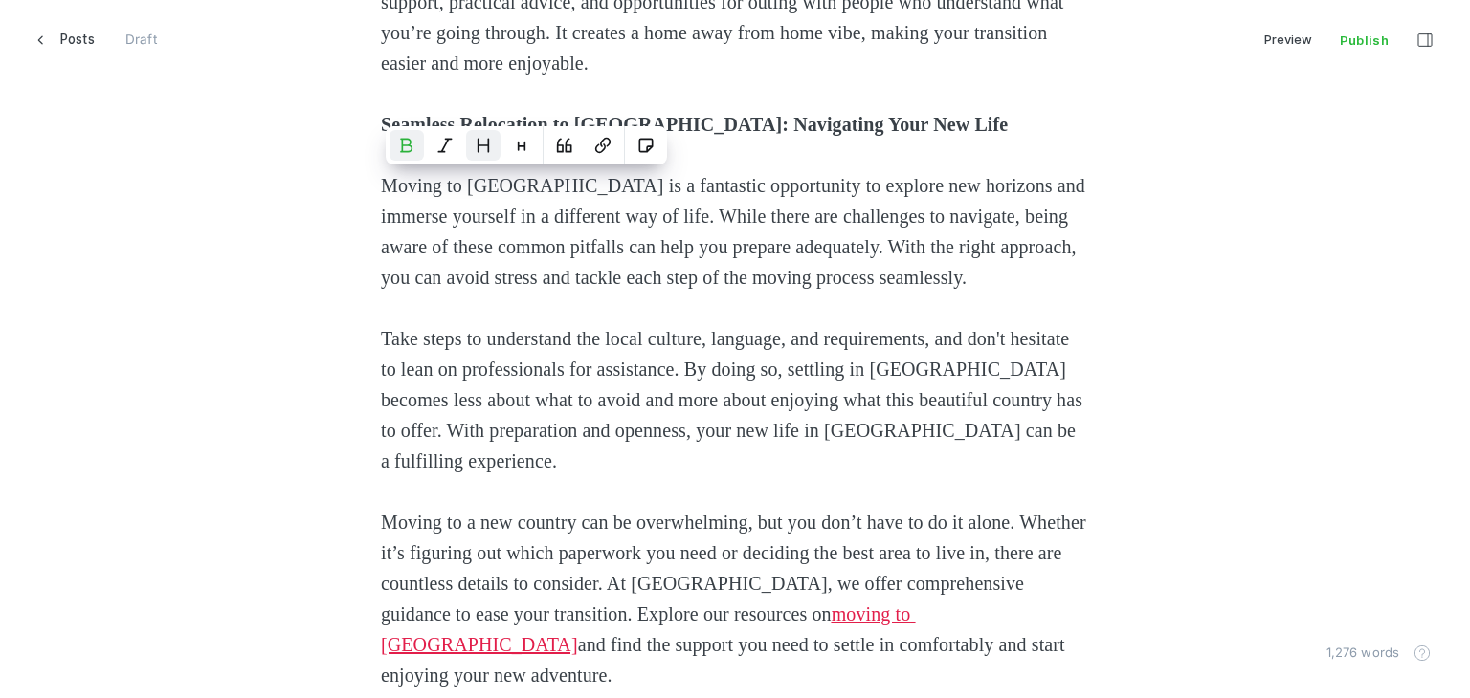
click at [481, 146] on icon "Heading 2" at bounding box center [483, 146] width 11 height 12
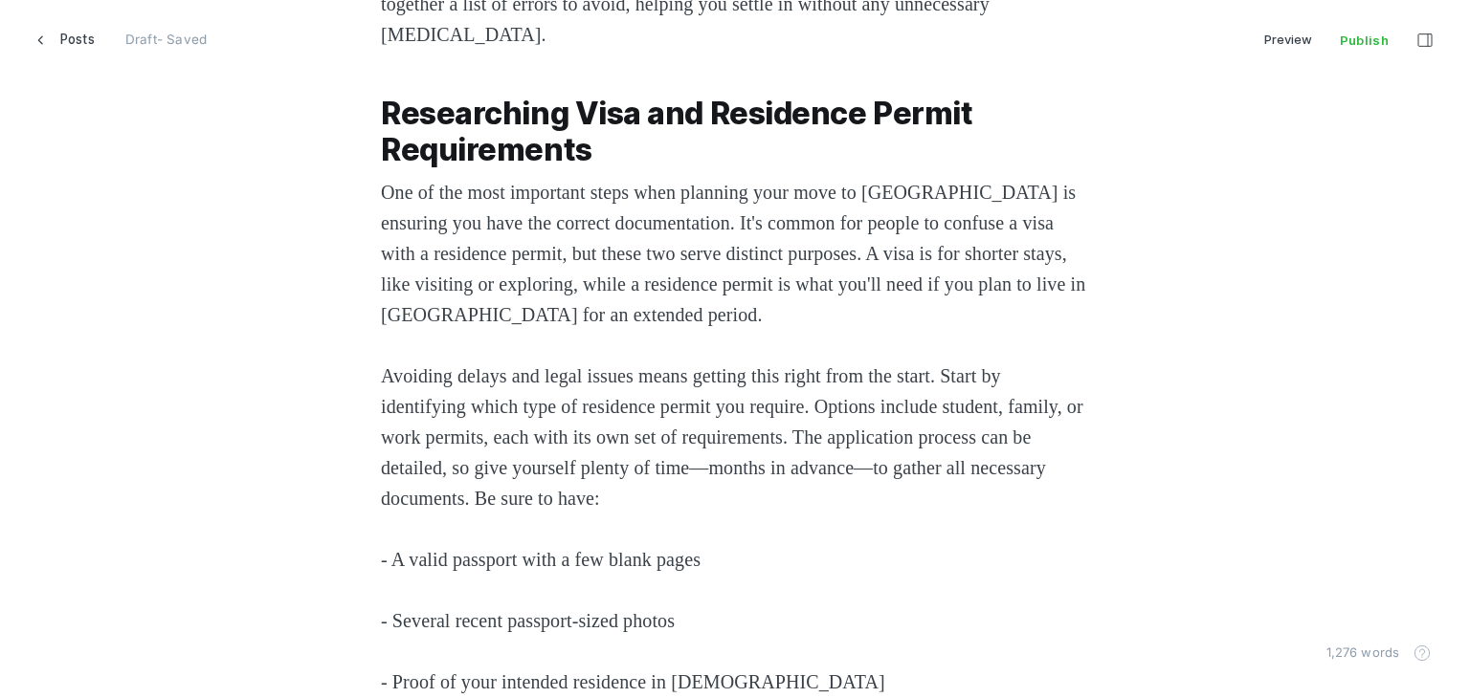
scroll to position [0, 0]
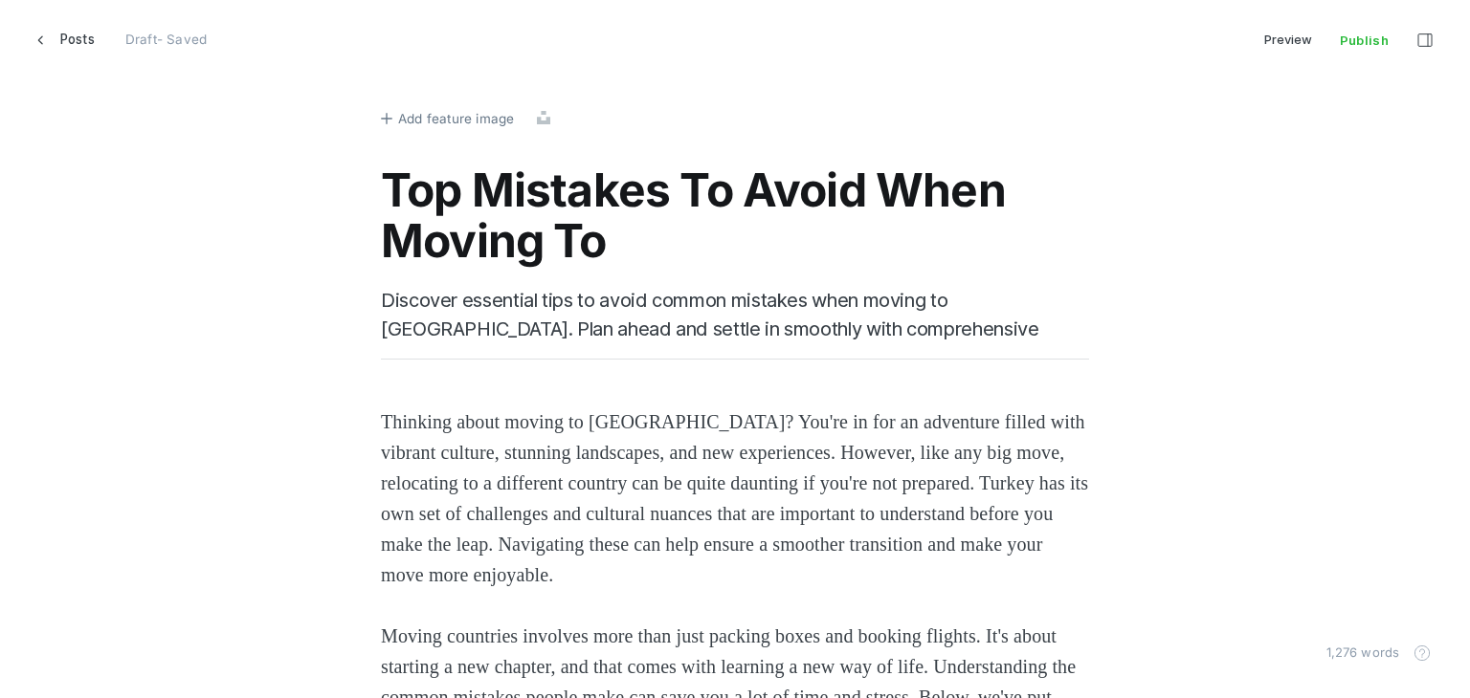
click at [420, 125] on span "Add feature image" at bounding box center [456, 118] width 116 height 21
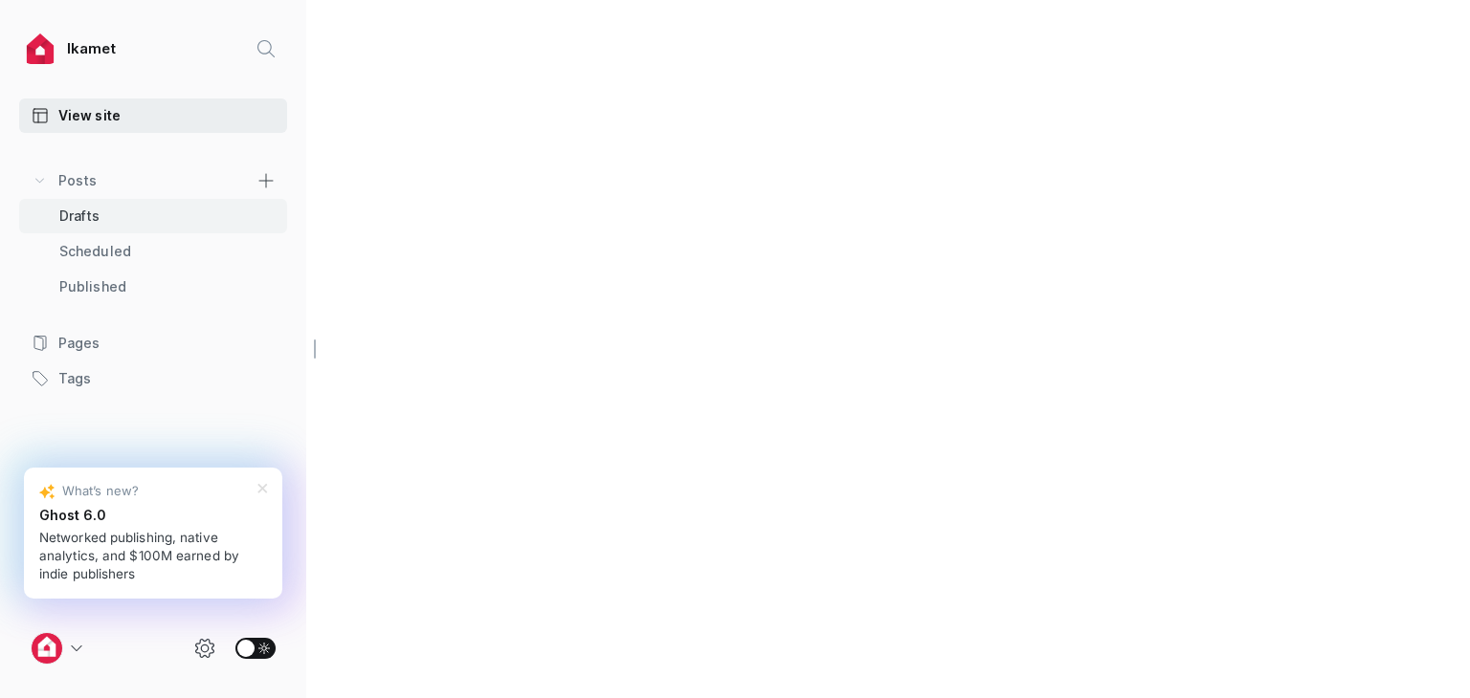
click at [159, 221] on link "Drafts" at bounding box center [153, 216] width 268 height 34
